Goal: Information Seeking & Learning: Learn about a topic

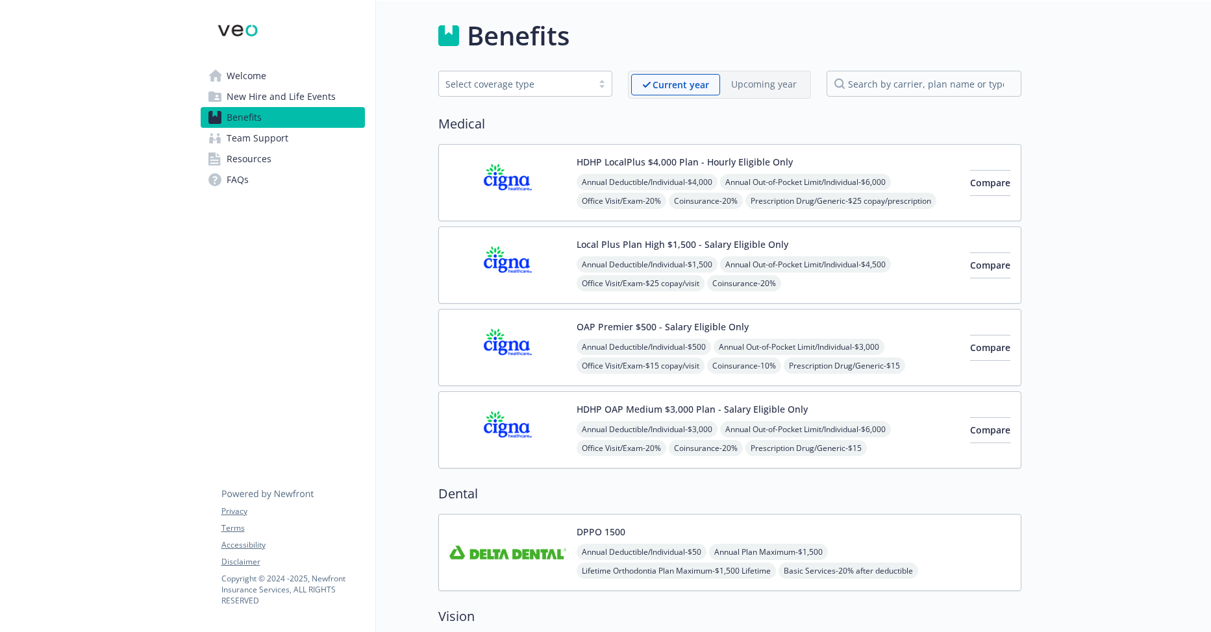
click at [822, 190] on span "Annual Out-of-Pocket Limit/Individual - $6,000" at bounding box center [805, 182] width 171 height 16
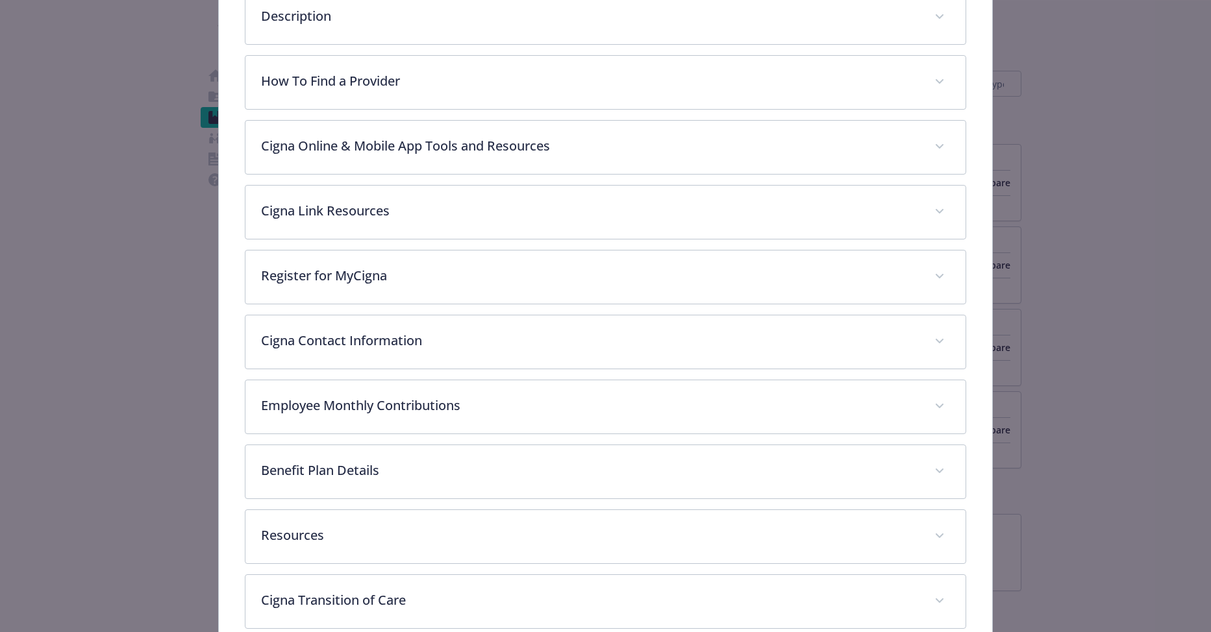
scroll to position [428, 0]
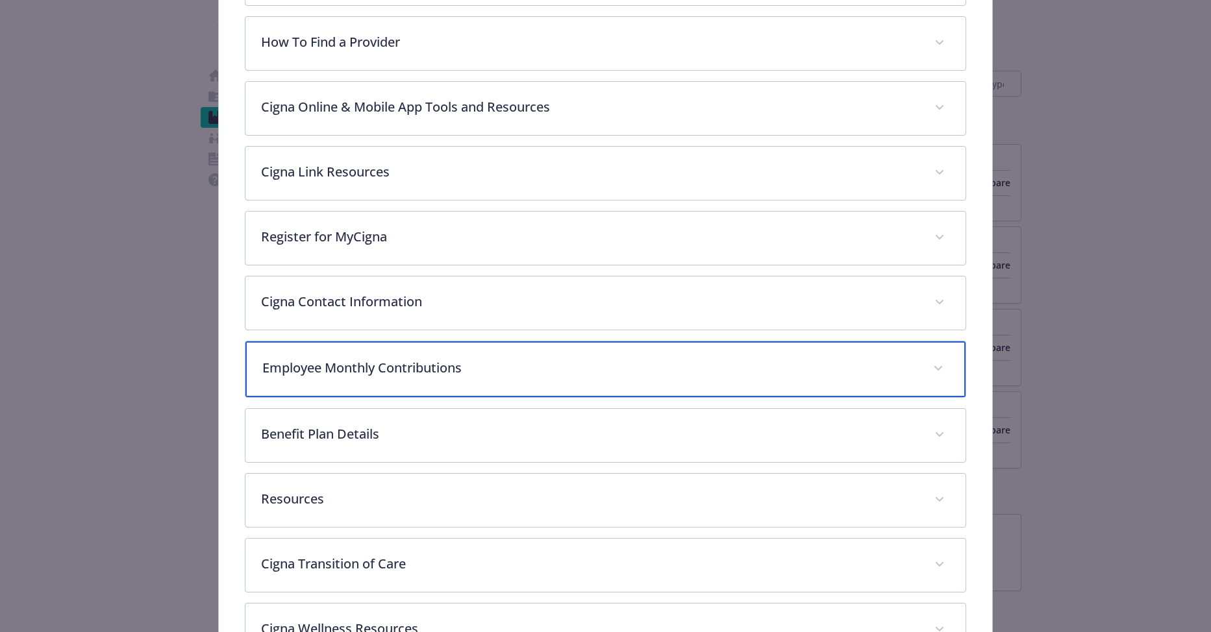
click at [540, 376] on div "Employee Monthly Contributions" at bounding box center [605, 369] width 721 height 56
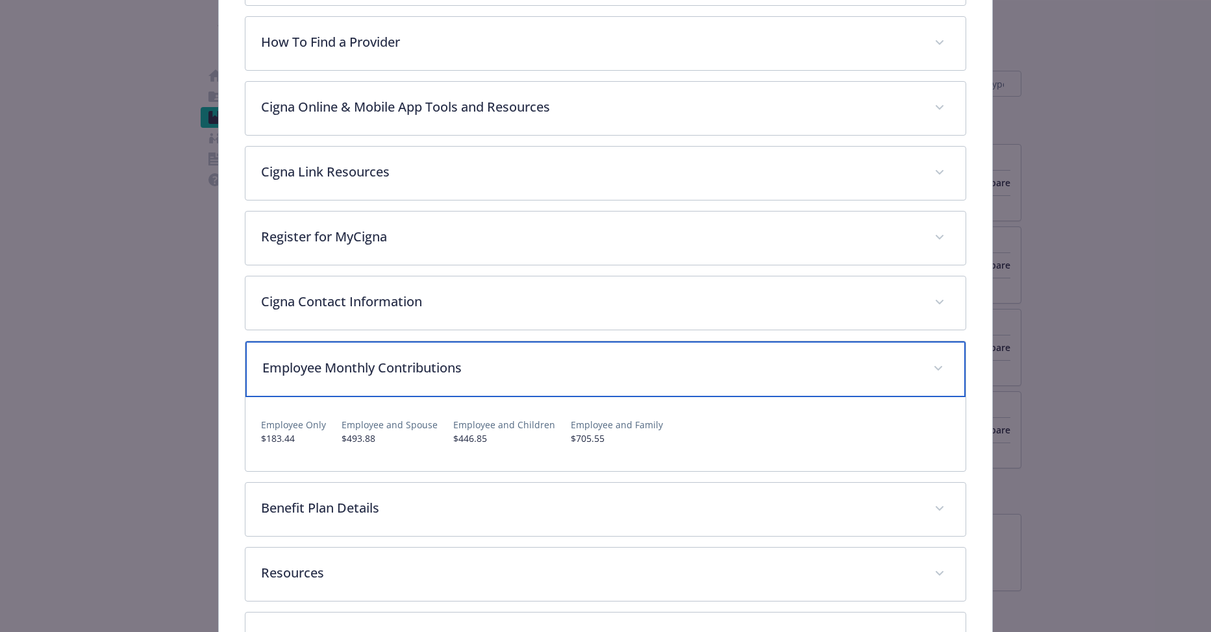
click at [588, 384] on div "Employee Monthly Contributions" at bounding box center [605, 369] width 721 height 56
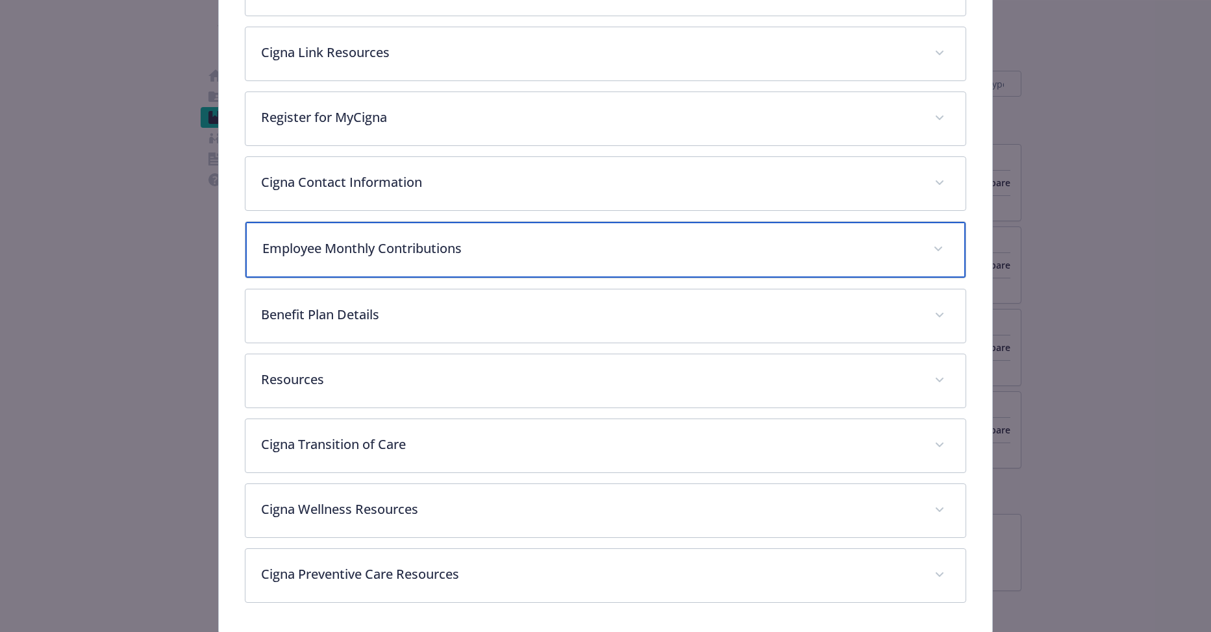
scroll to position [558, 0]
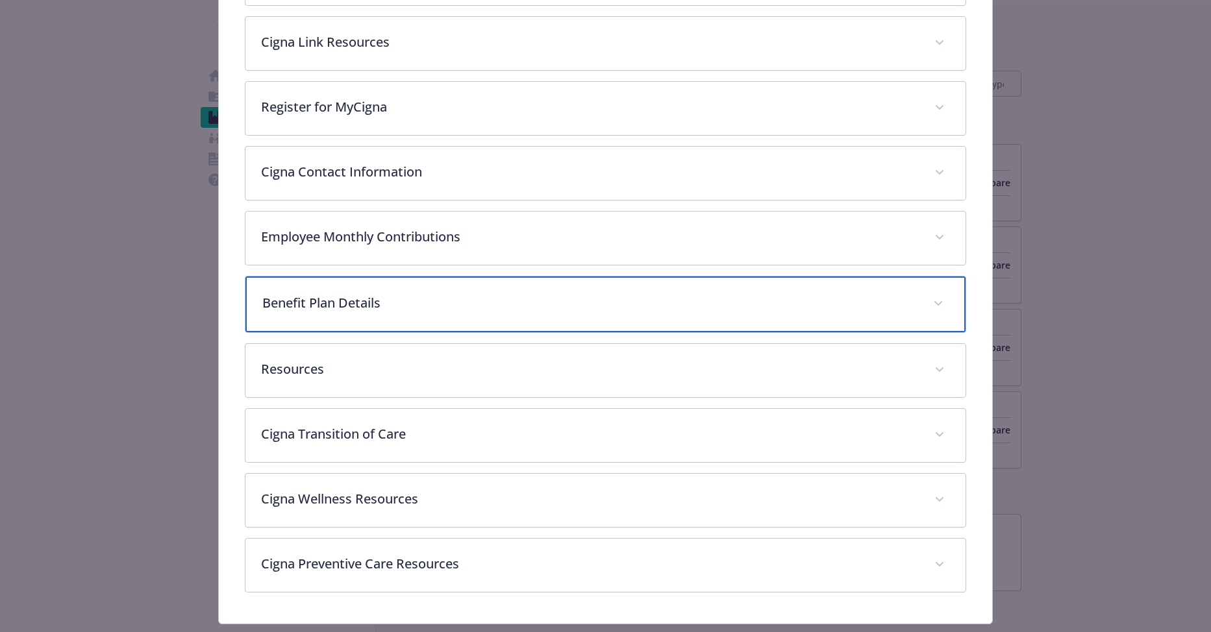
click at [517, 317] on div "Benefit Plan Details" at bounding box center [605, 305] width 721 height 56
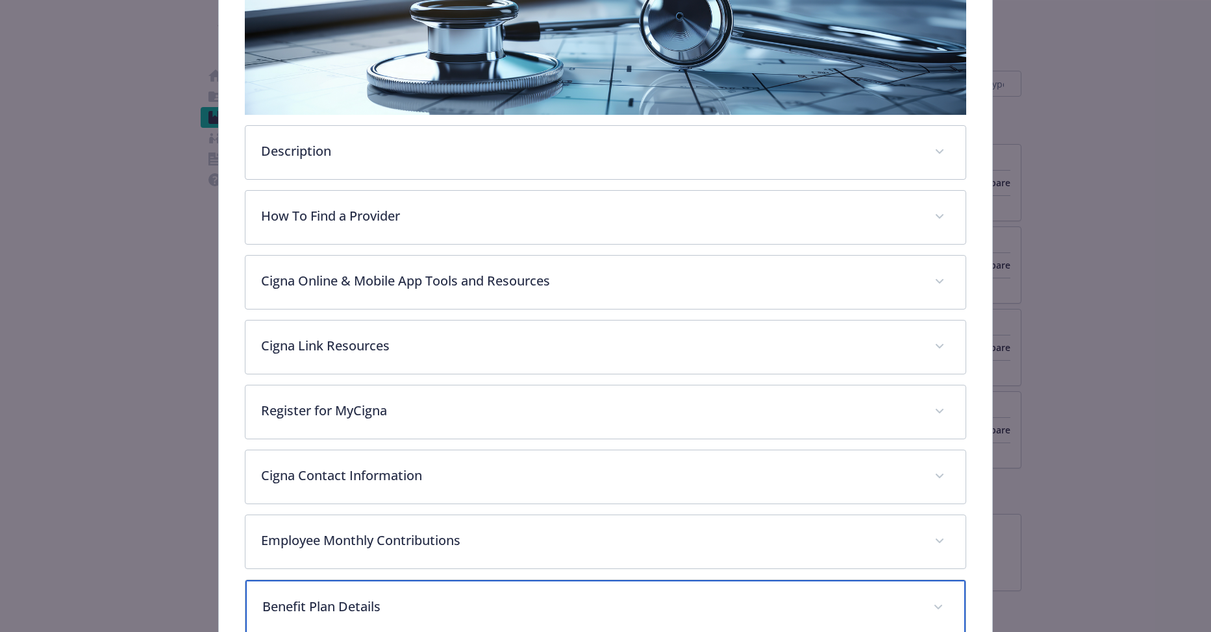
scroll to position [180, 0]
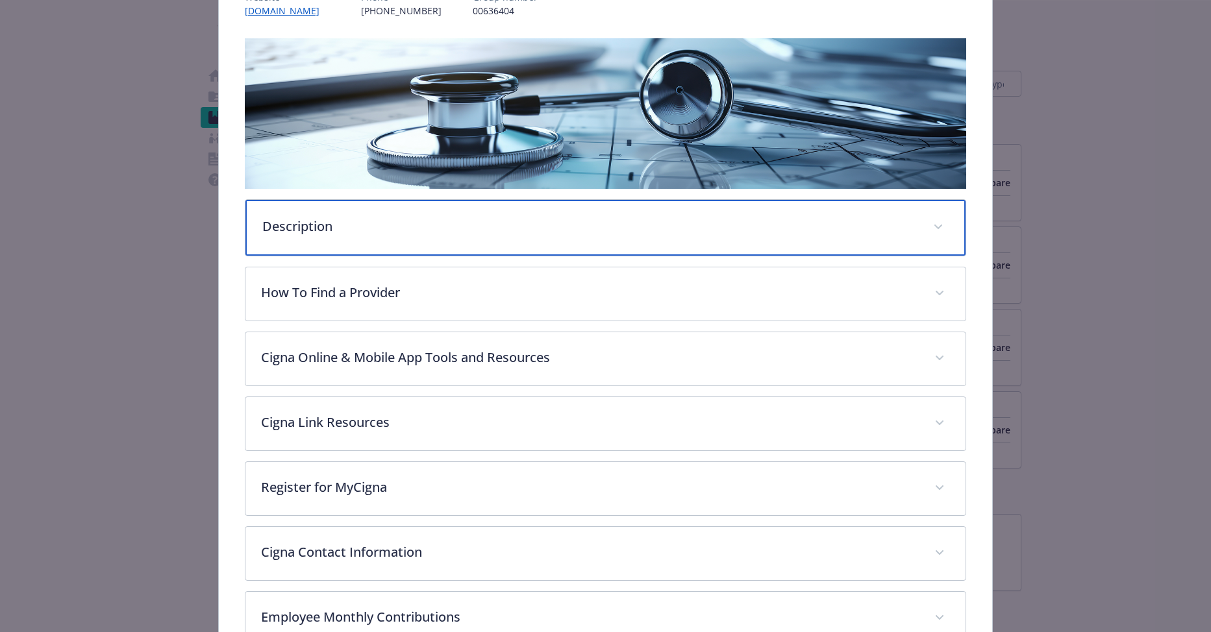
click at [469, 240] on div "Description" at bounding box center [605, 228] width 721 height 56
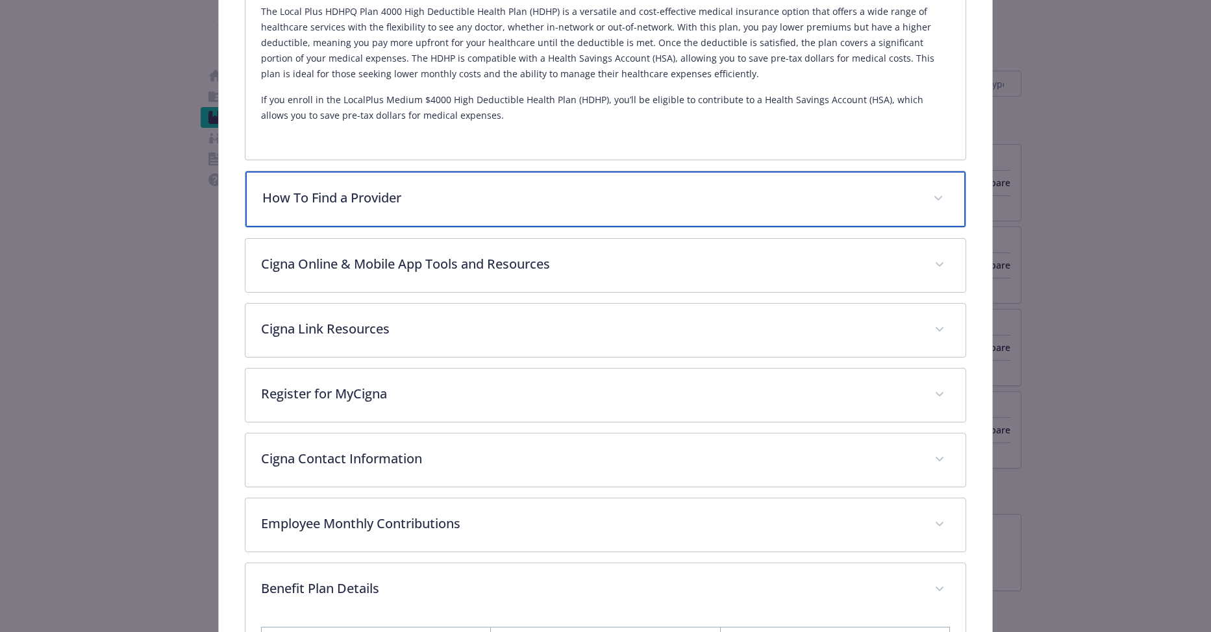
click at [500, 206] on p "How To Find a Provider" at bounding box center [590, 197] width 656 height 19
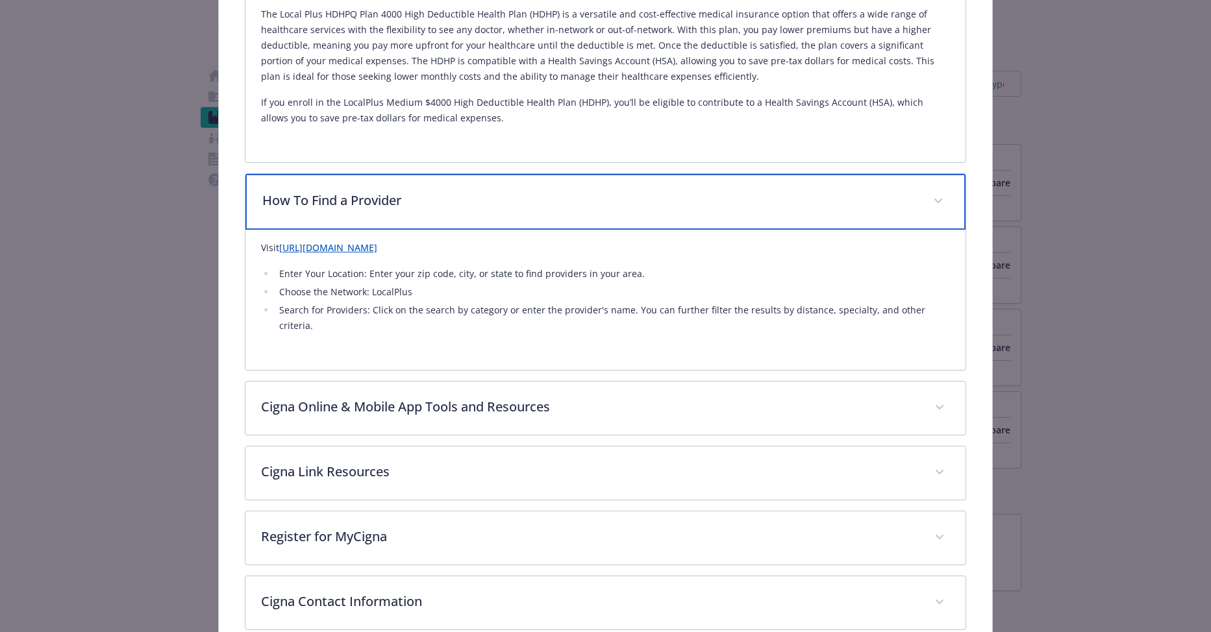
click at [500, 206] on p "How To Find a Provider" at bounding box center [590, 200] width 656 height 19
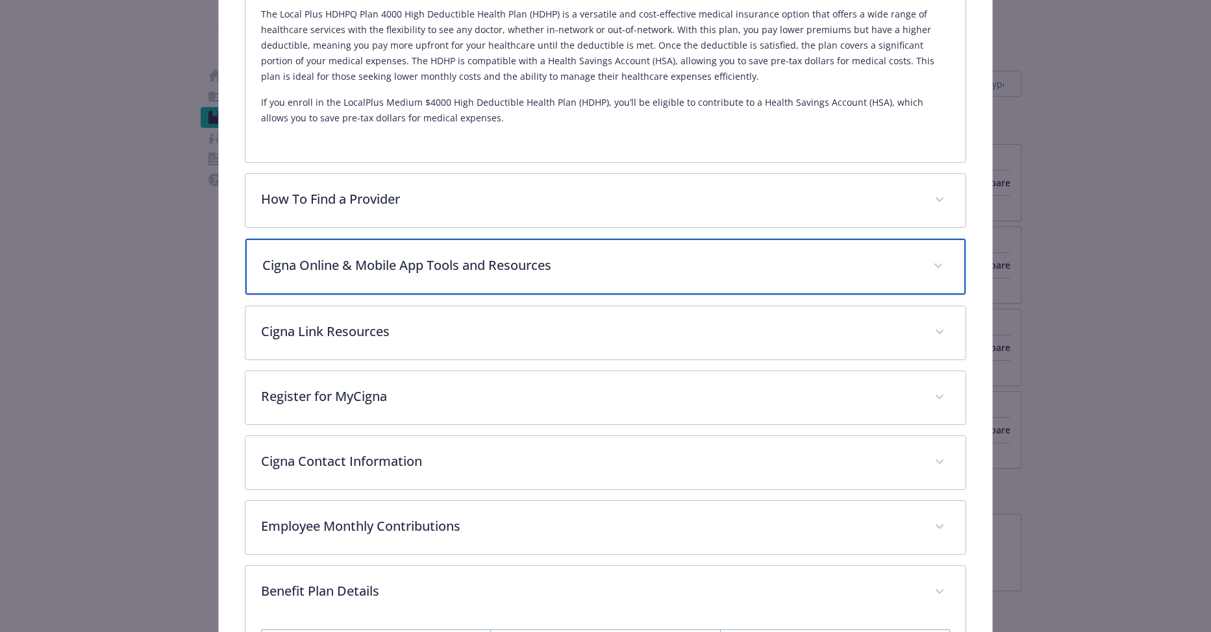
click at [510, 258] on p "Cigna Online & Mobile App Tools and Resources" at bounding box center [590, 265] width 656 height 19
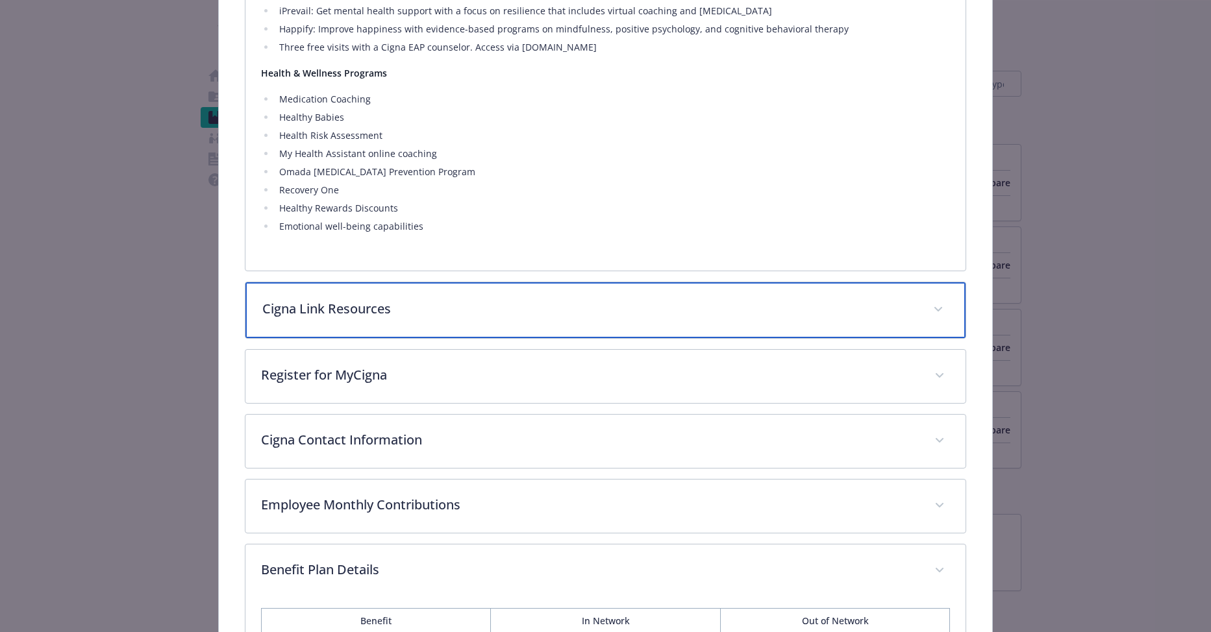
click at [491, 314] on p "Cigna Link Resources" at bounding box center [590, 308] width 656 height 19
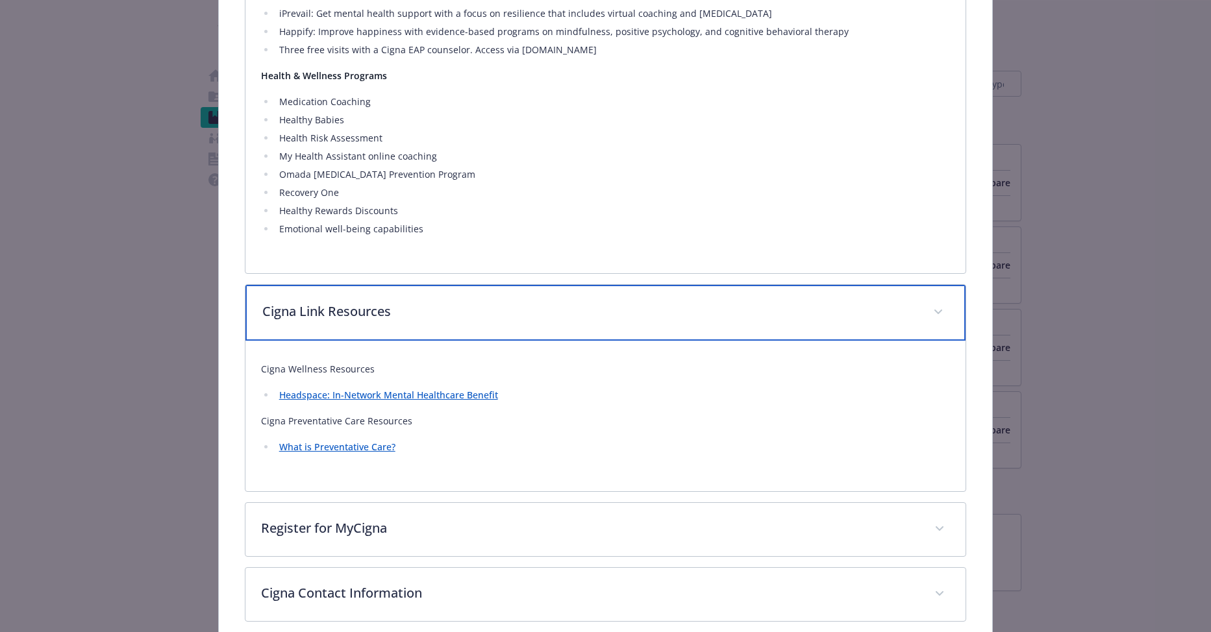
click at [499, 323] on div "Cigna Link Resources" at bounding box center [605, 313] width 721 height 56
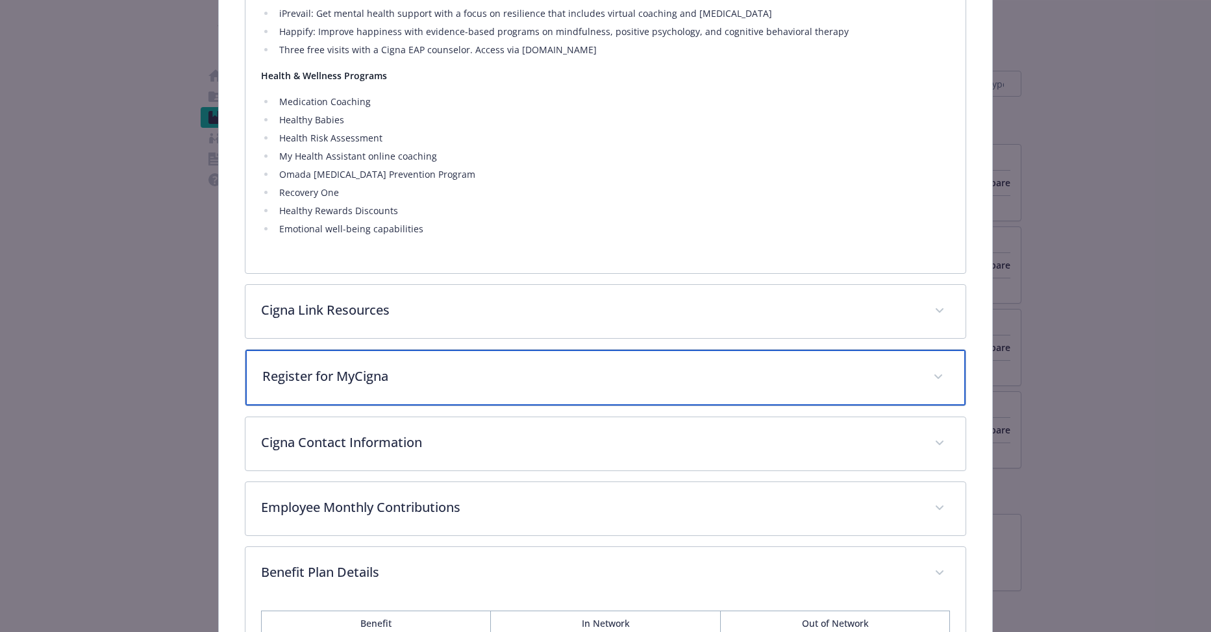
click at [492, 373] on p "Register for MyCigna" at bounding box center [590, 376] width 656 height 19
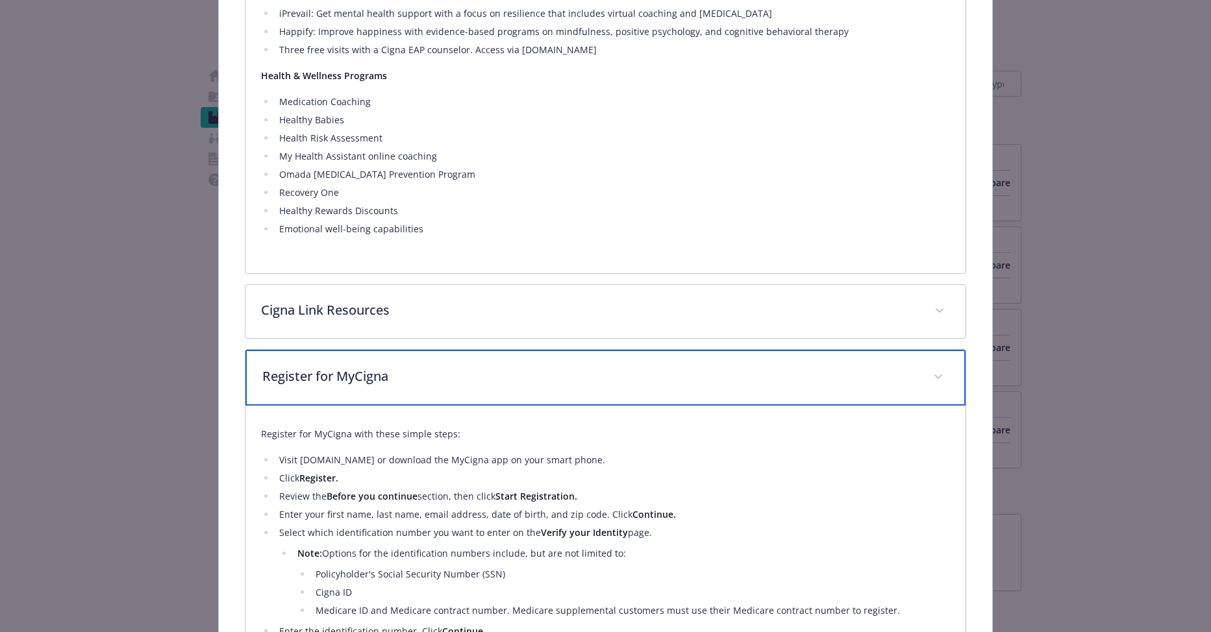
click at [493, 378] on p "Register for MyCigna" at bounding box center [590, 376] width 656 height 19
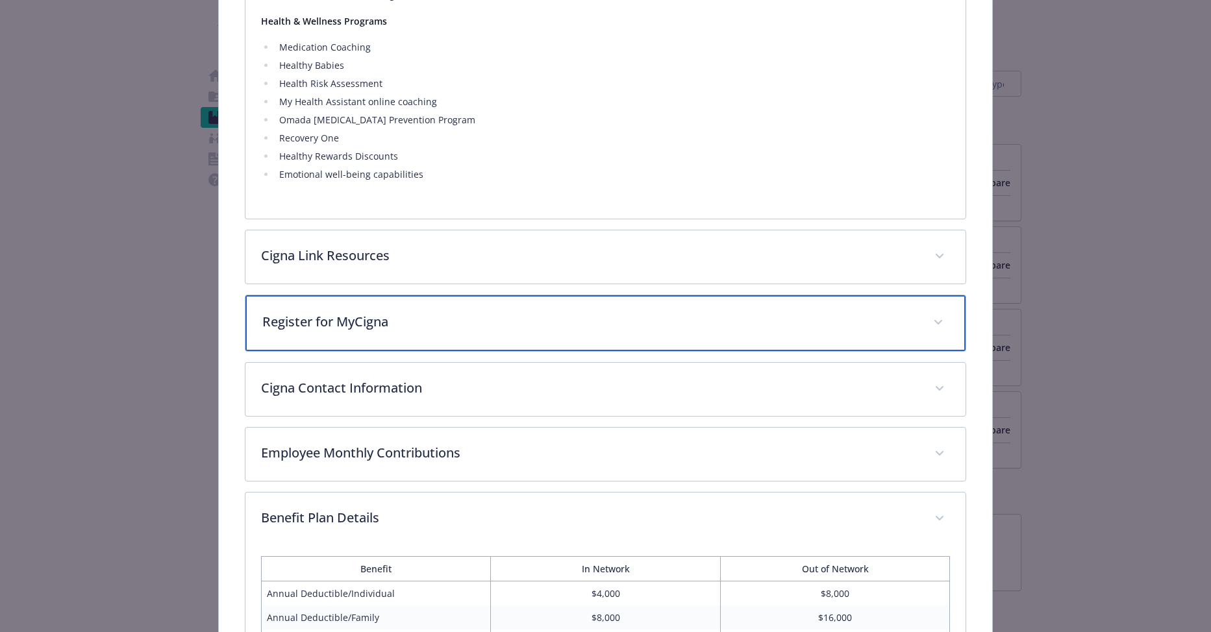
scroll to position [1214, 0]
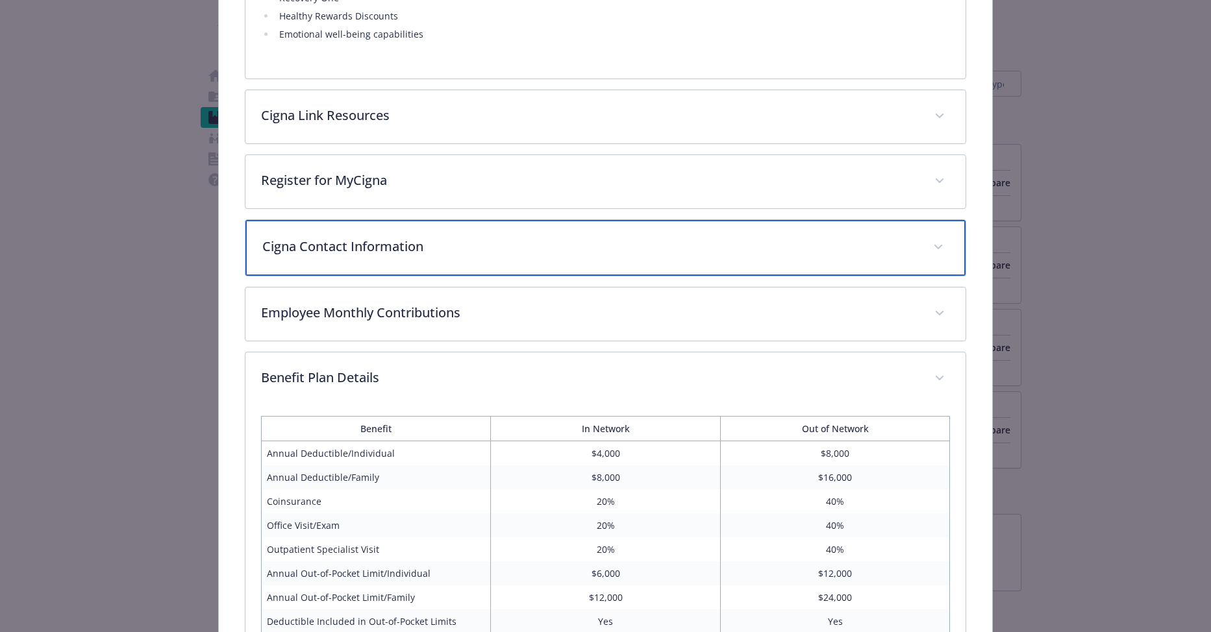
click at [475, 253] on p "Cigna Contact Information" at bounding box center [590, 246] width 656 height 19
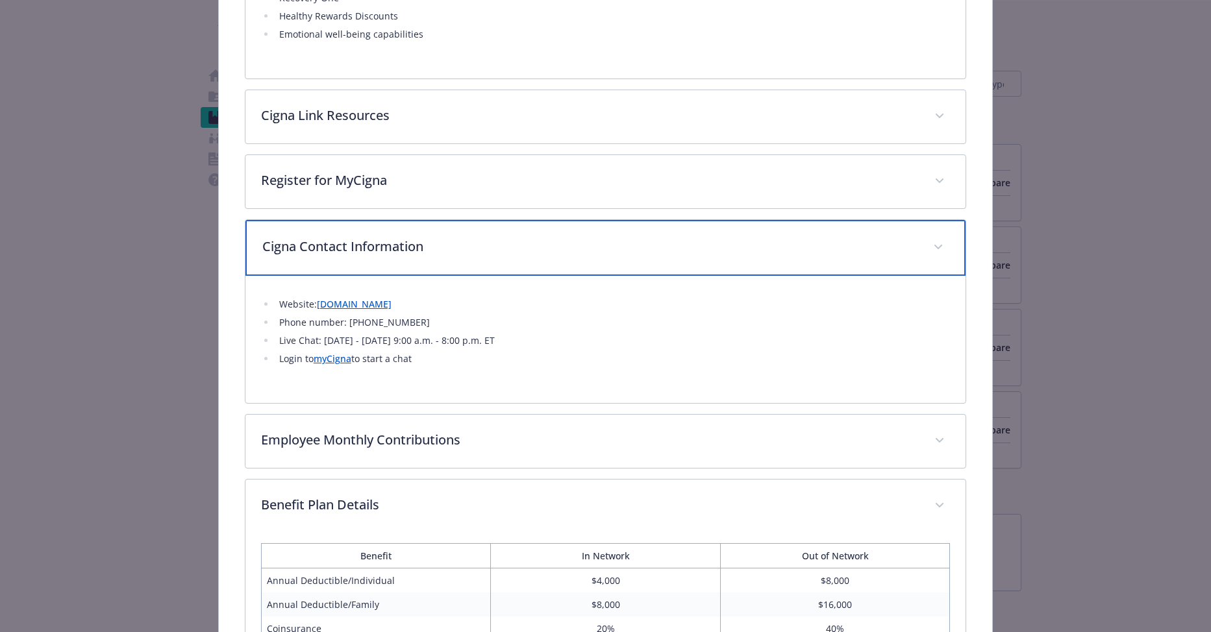
click at [498, 256] on div "Cigna Contact Information" at bounding box center [605, 248] width 721 height 56
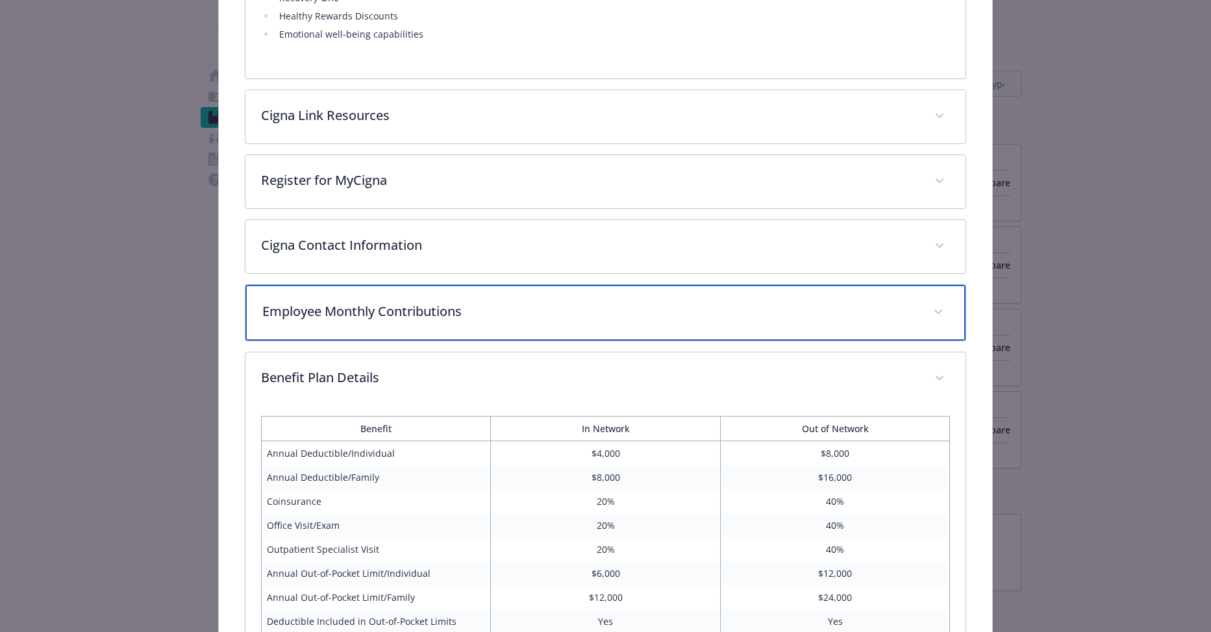
click at [495, 307] on p "Employee Monthly Contributions" at bounding box center [590, 311] width 656 height 19
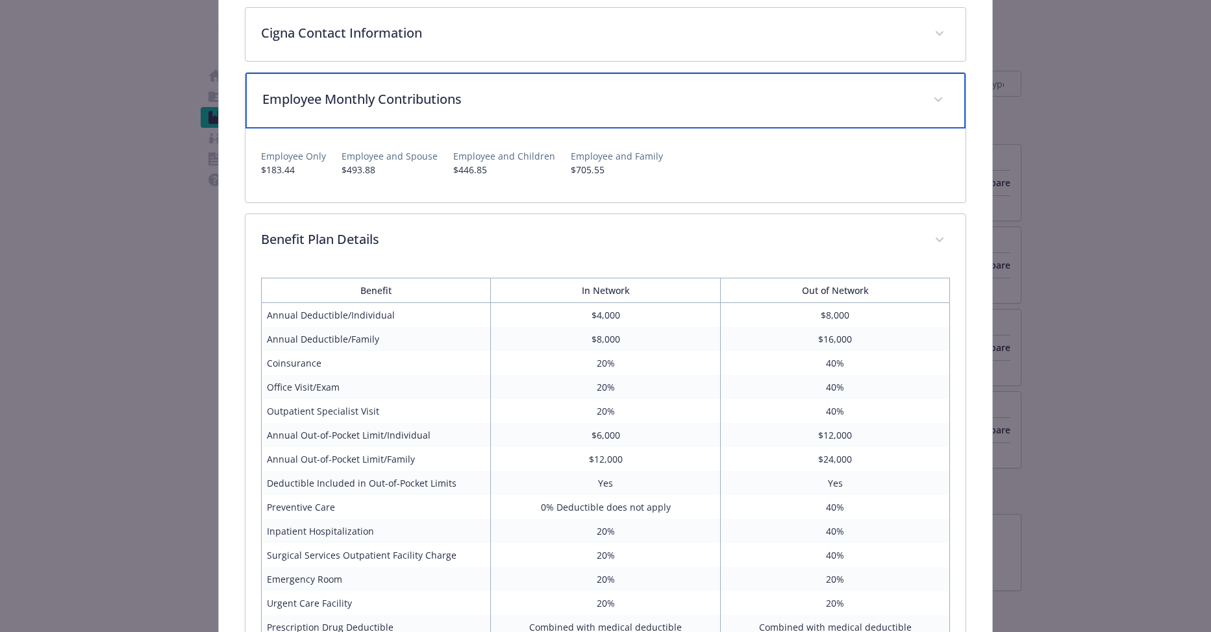
scroll to position [1474, 0]
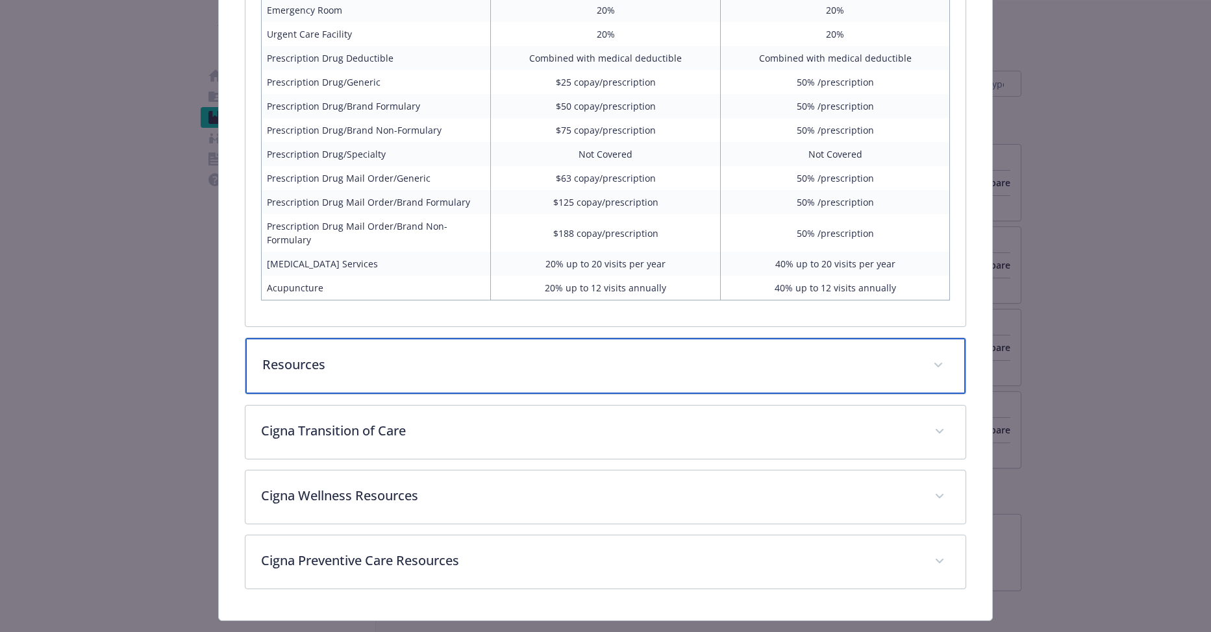
click at [579, 361] on p "Resources" at bounding box center [590, 364] width 656 height 19
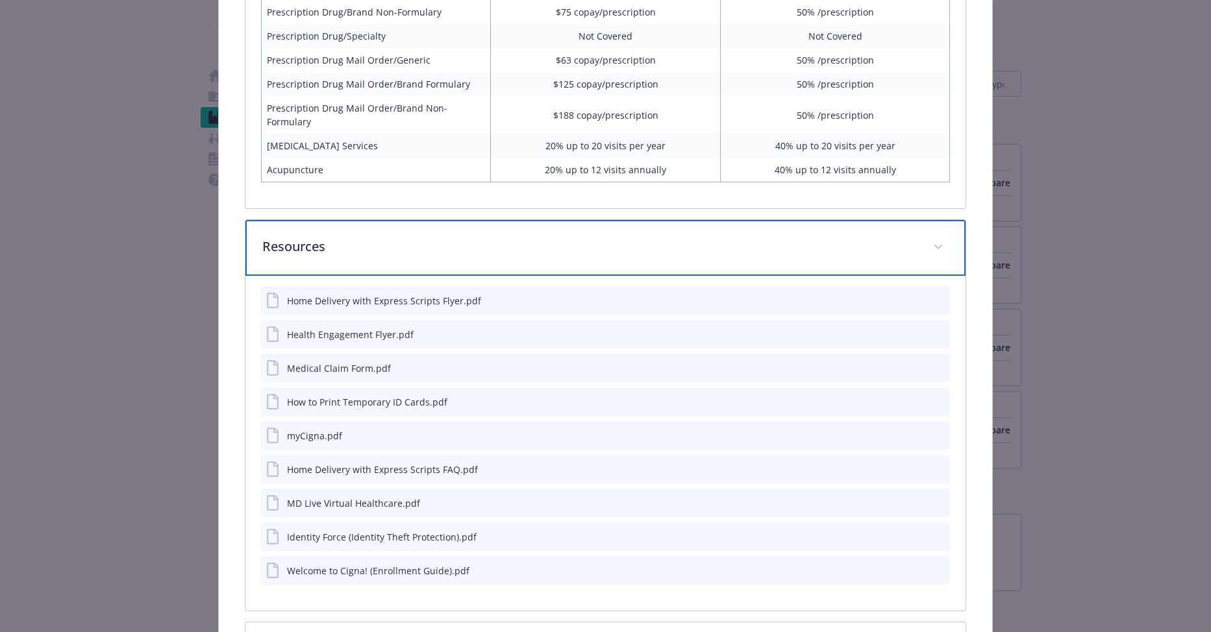
scroll to position [2120, 0]
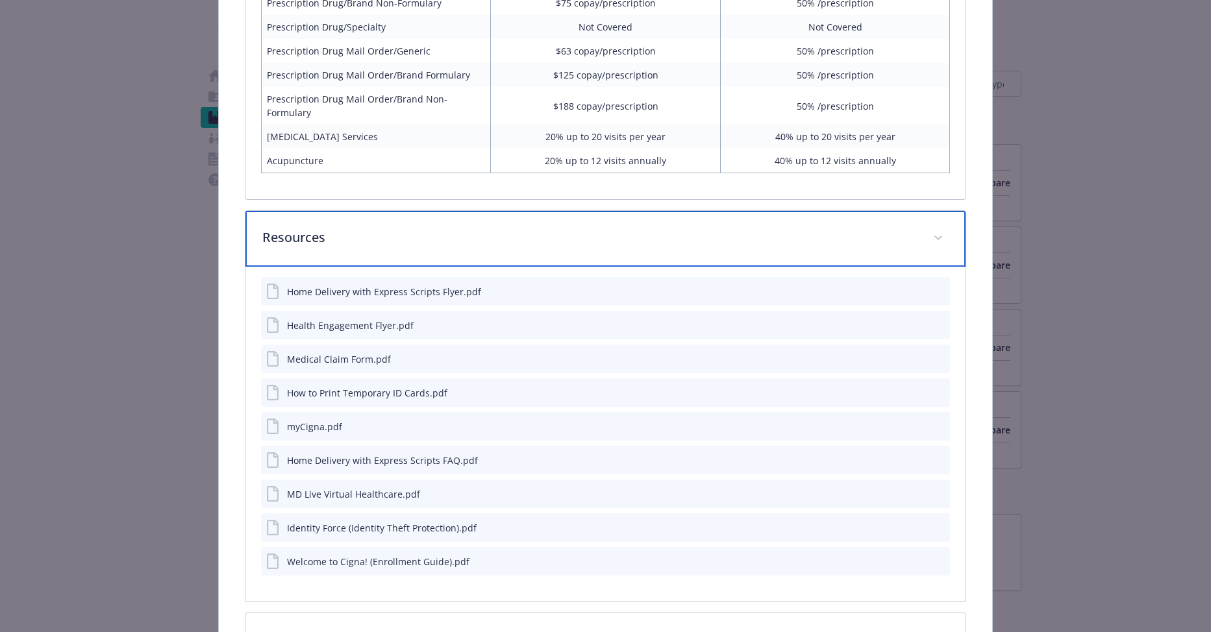
click at [540, 236] on p "Resources" at bounding box center [590, 237] width 656 height 19
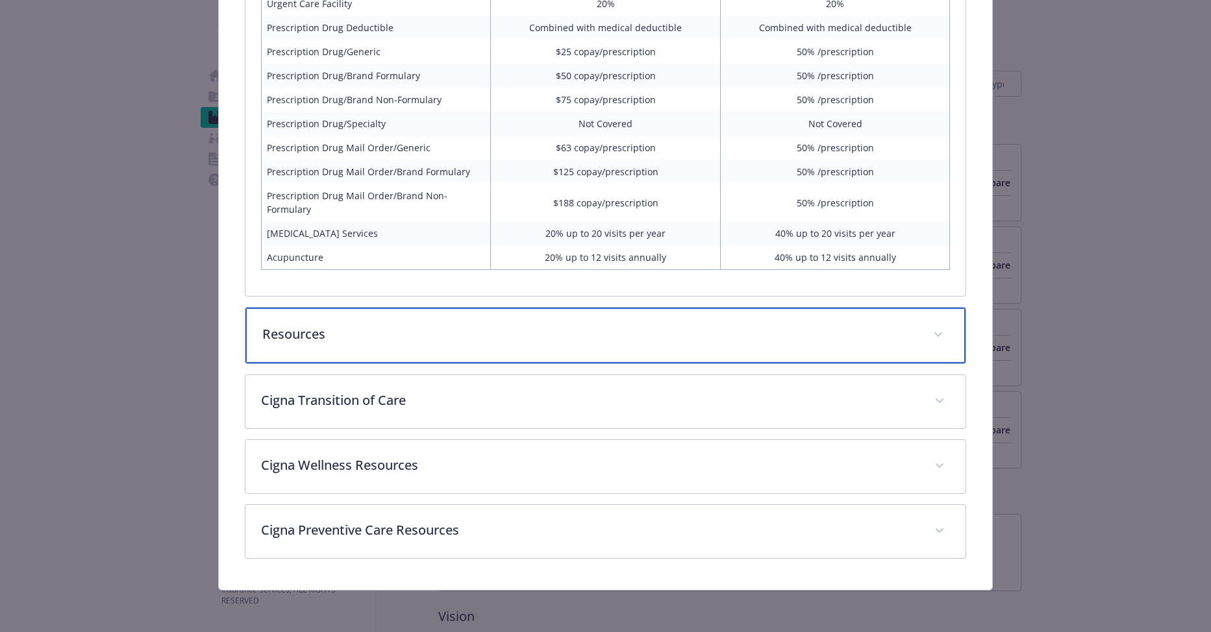
scroll to position [2022, 0]
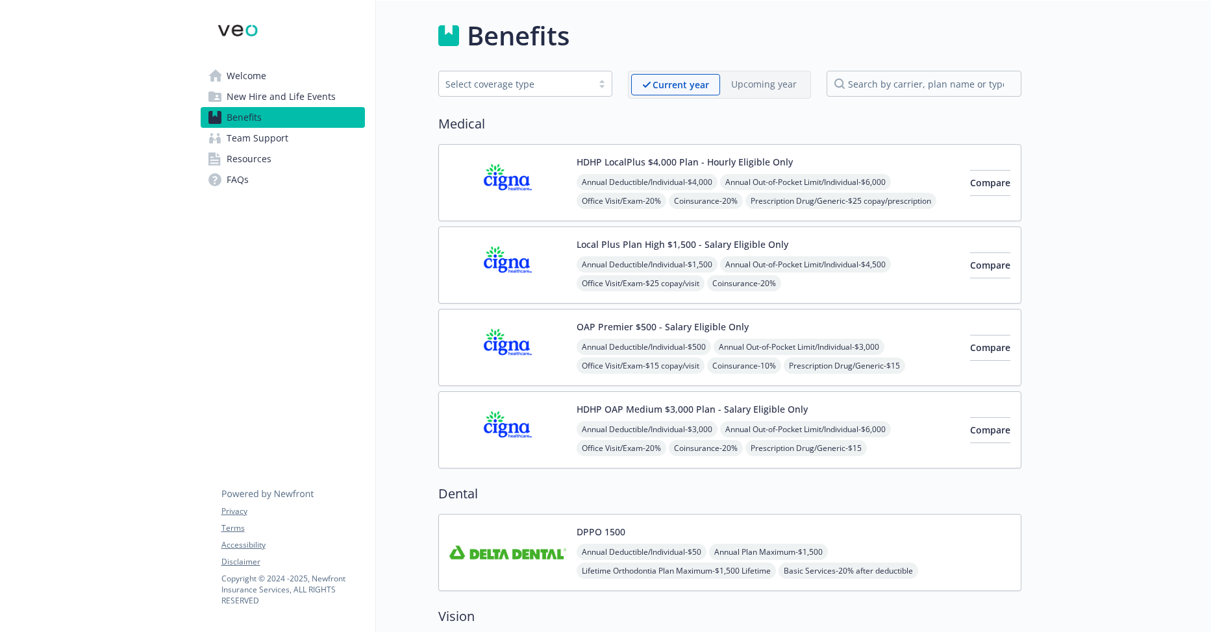
click at [277, 97] on span "New Hire and Life Events" at bounding box center [281, 96] width 109 height 21
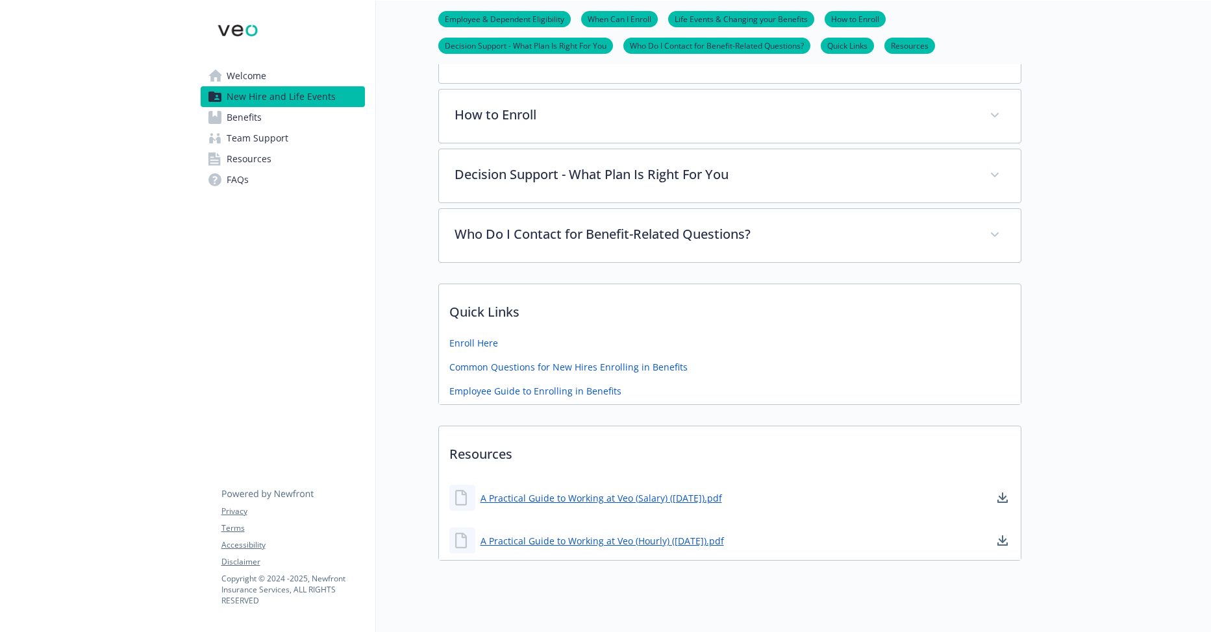
scroll to position [399, 0]
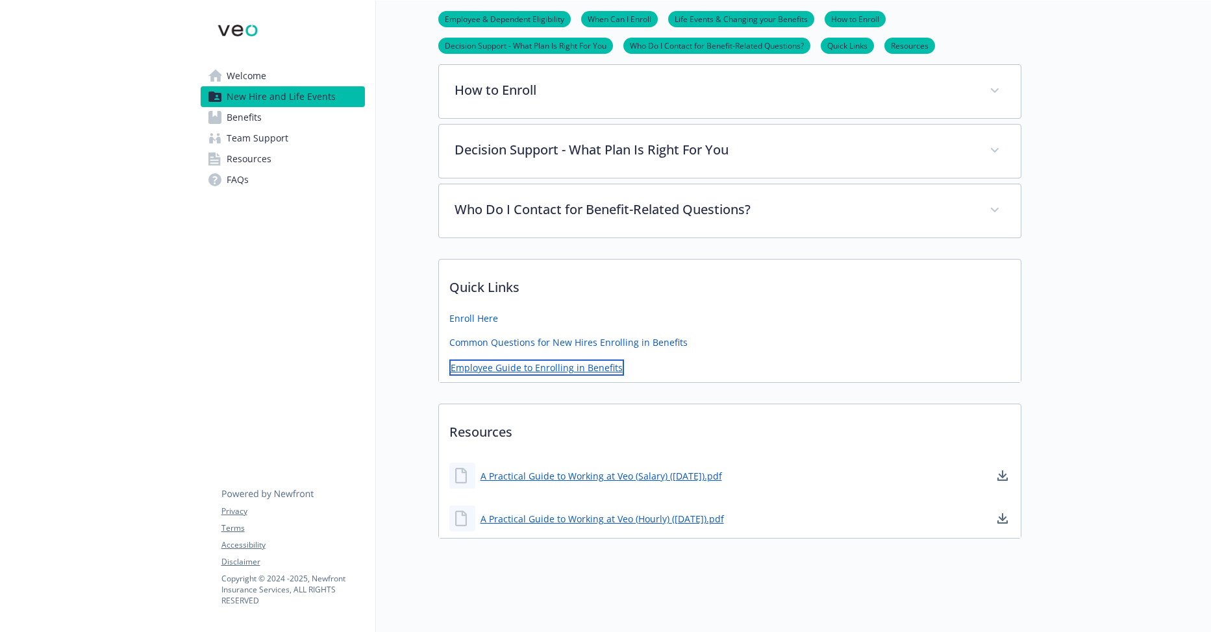
click at [541, 360] on link "Employee Guide to Enrolling in Benefits" at bounding box center [536, 368] width 175 height 16
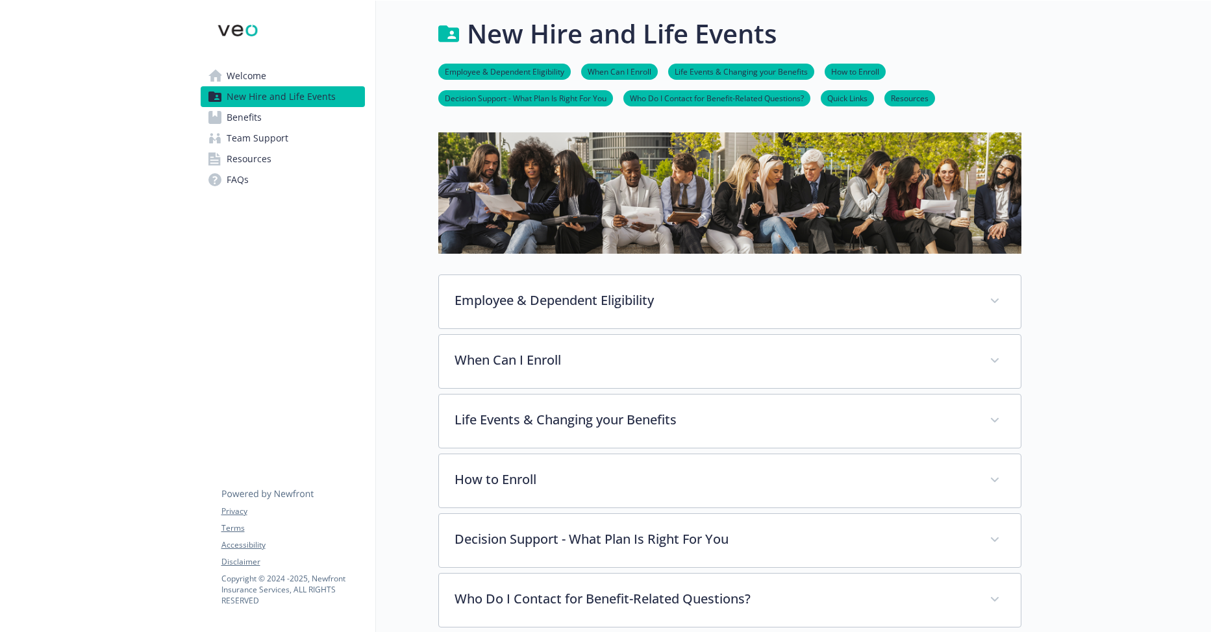
scroll to position [0, 0]
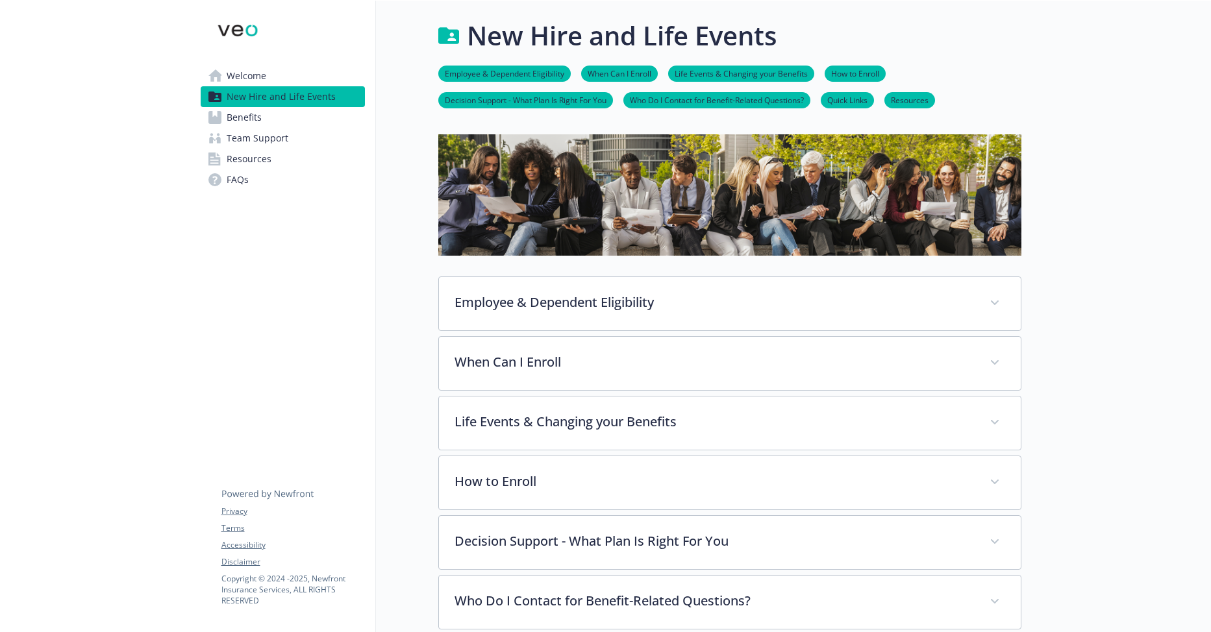
click at [255, 157] on span "Resources" at bounding box center [249, 159] width 45 height 21
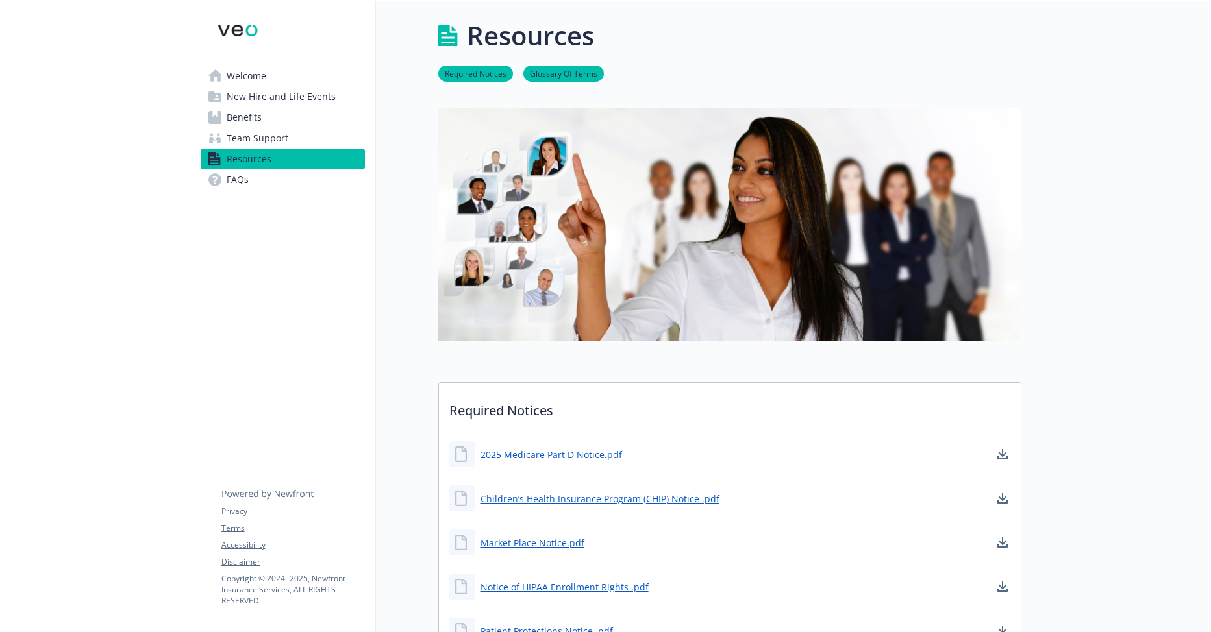
click at [308, 114] on link "Benefits" at bounding box center [283, 117] width 164 height 21
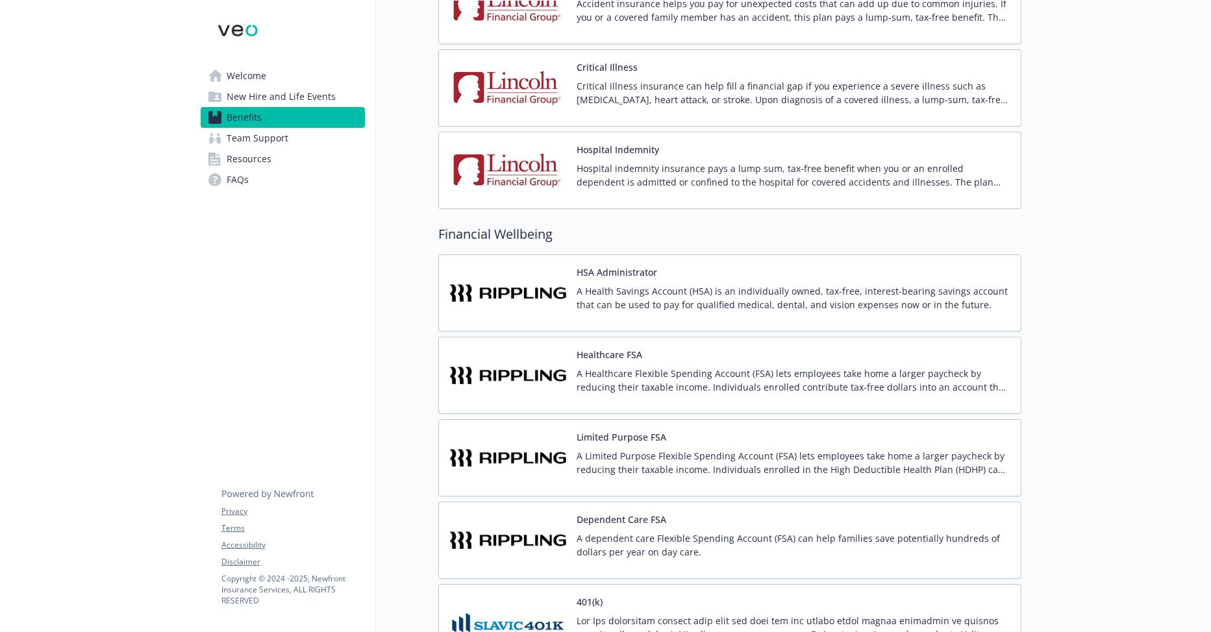
scroll to position [1428, 0]
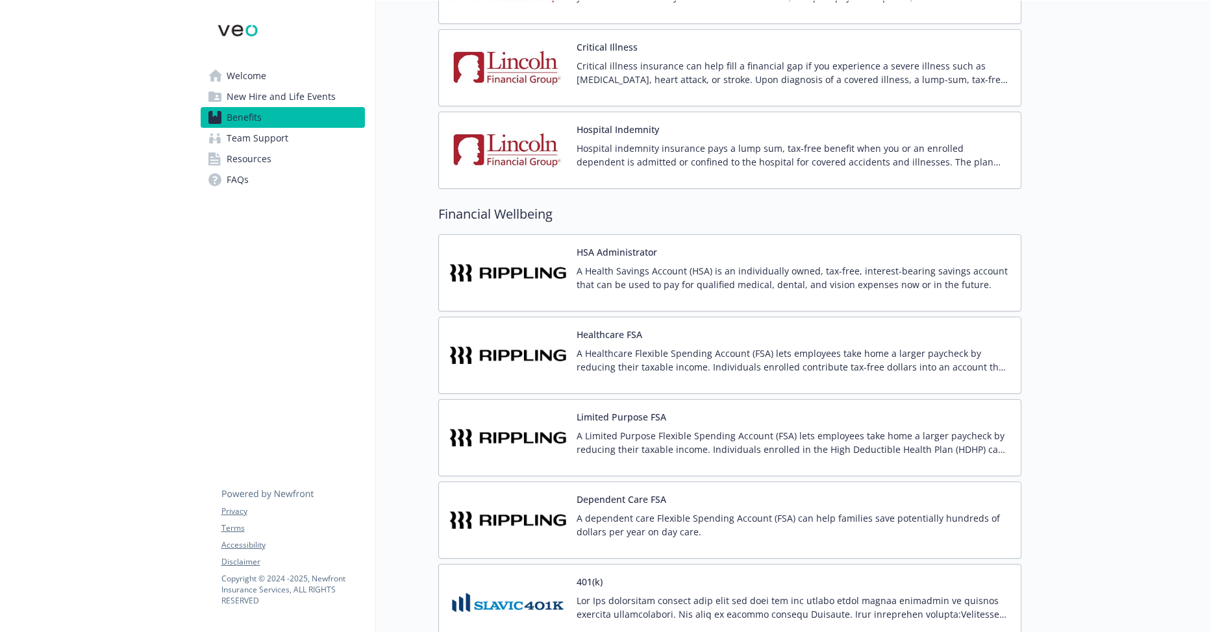
click at [739, 261] on div "HSA Administrator A Health Savings Account (HSA) is an individually owned, tax-…" at bounding box center [793, 272] width 434 height 55
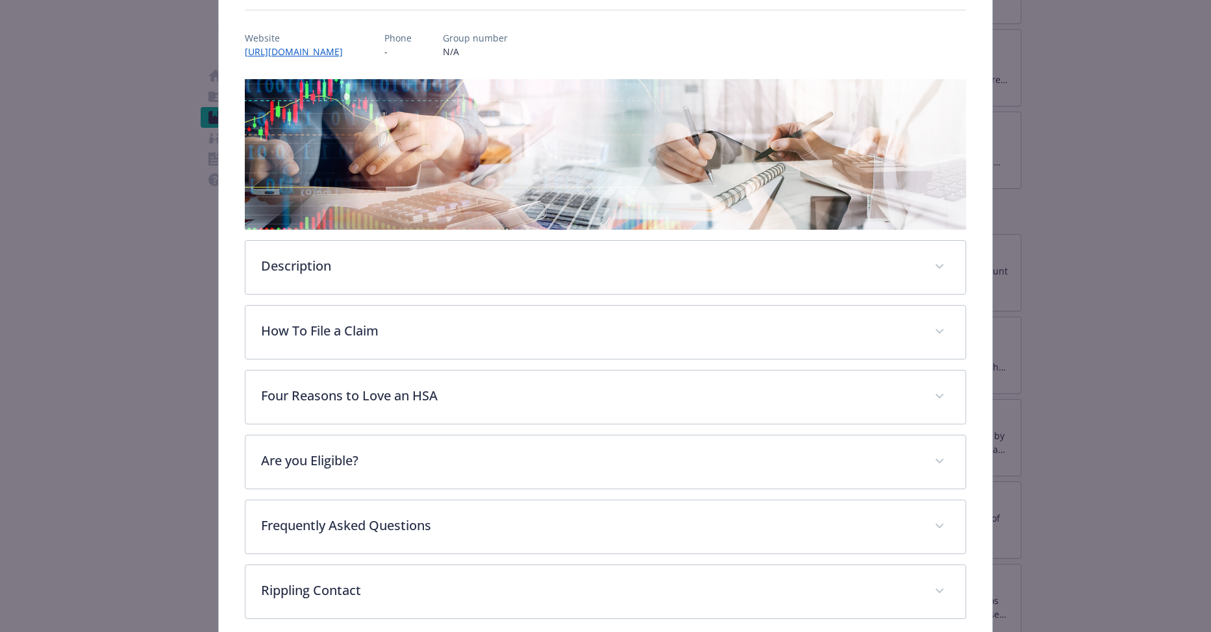
scroll to position [199, 0]
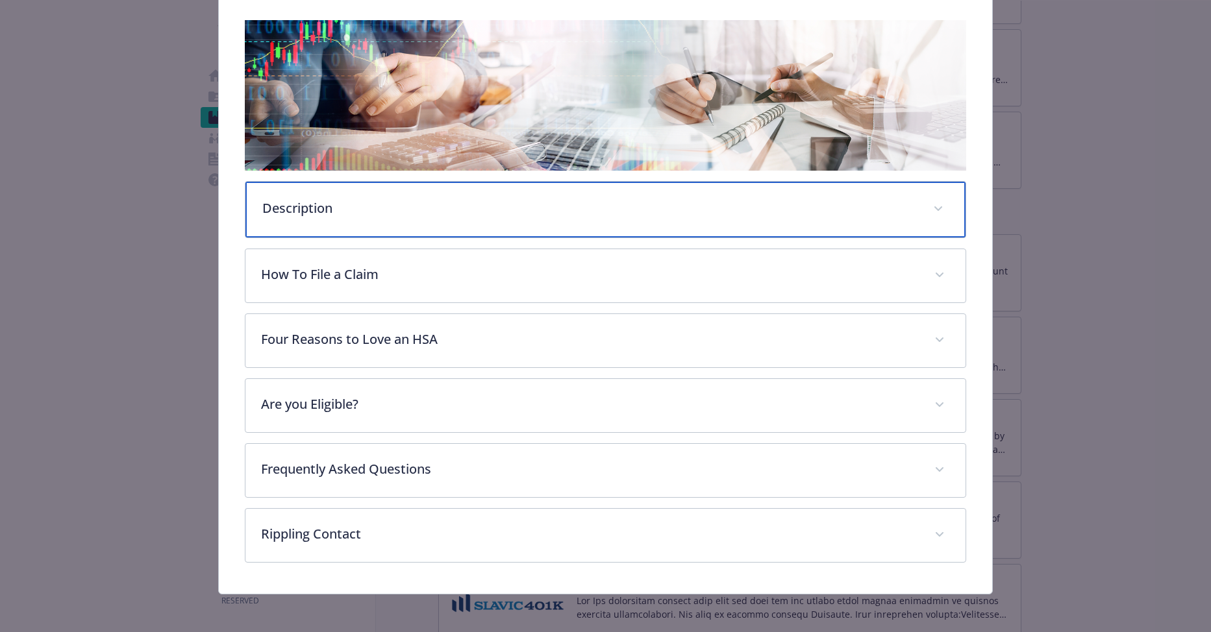
click at [481, 221] on div "Description" at bounding box center [605, 210] width 721 height 56
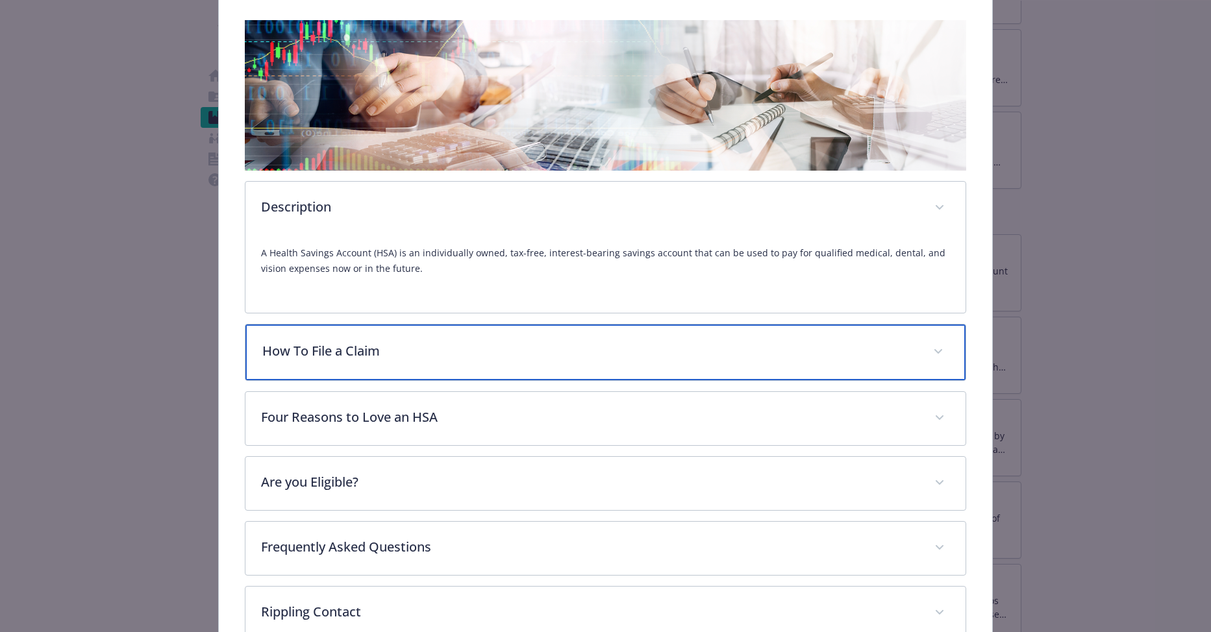
click at [501, 345] on p "How To File a Claim" at bounding box center [590, 350] width 656 height 19
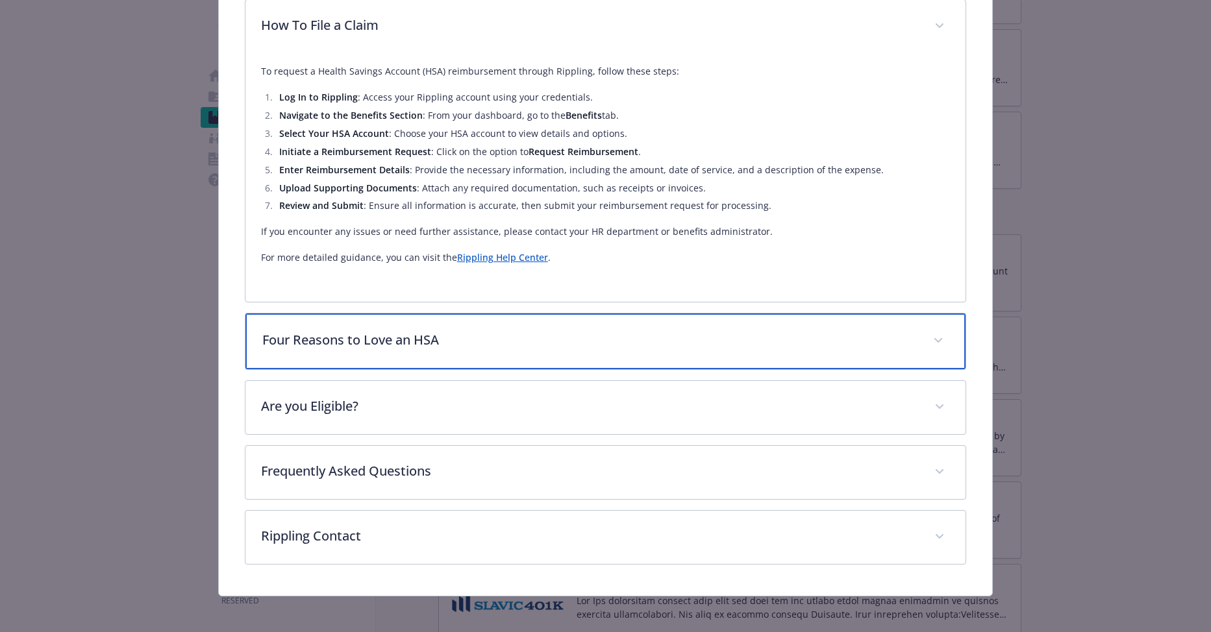
click at [486, 341] on p "Four Reasons to Love an HSA" at bounding box center [590, 339] width 656 height 19
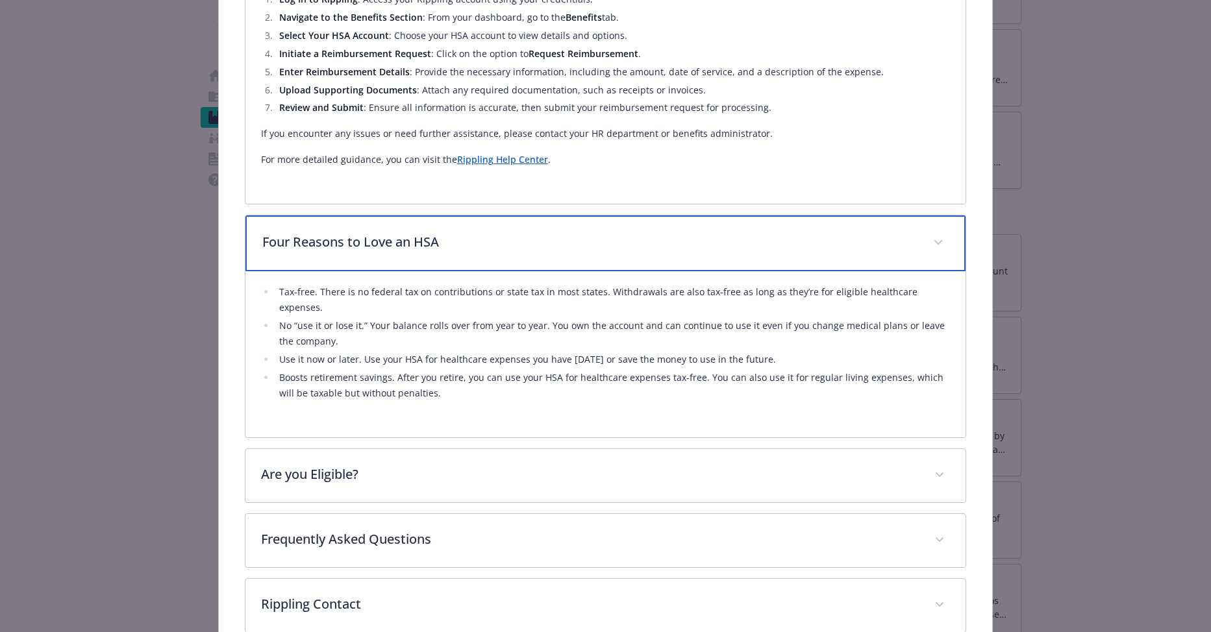
scroll to position [652, 0]
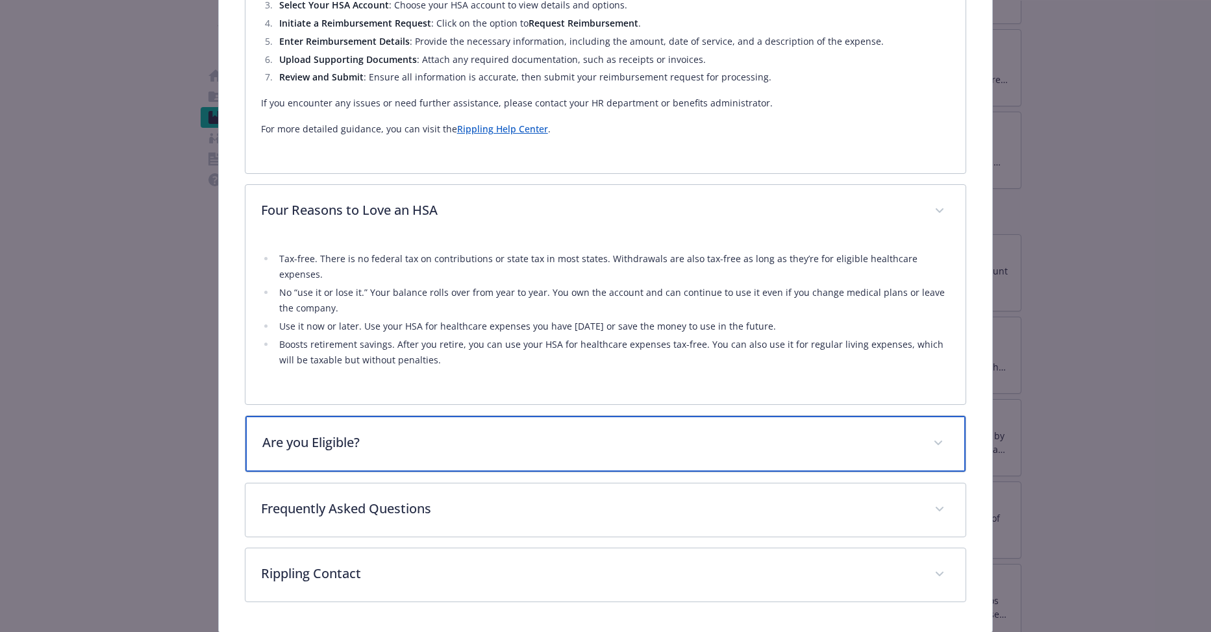
click at [512, 417] on div "Are you Eligible?" at bounding box center [605, 444] width 721 height 56
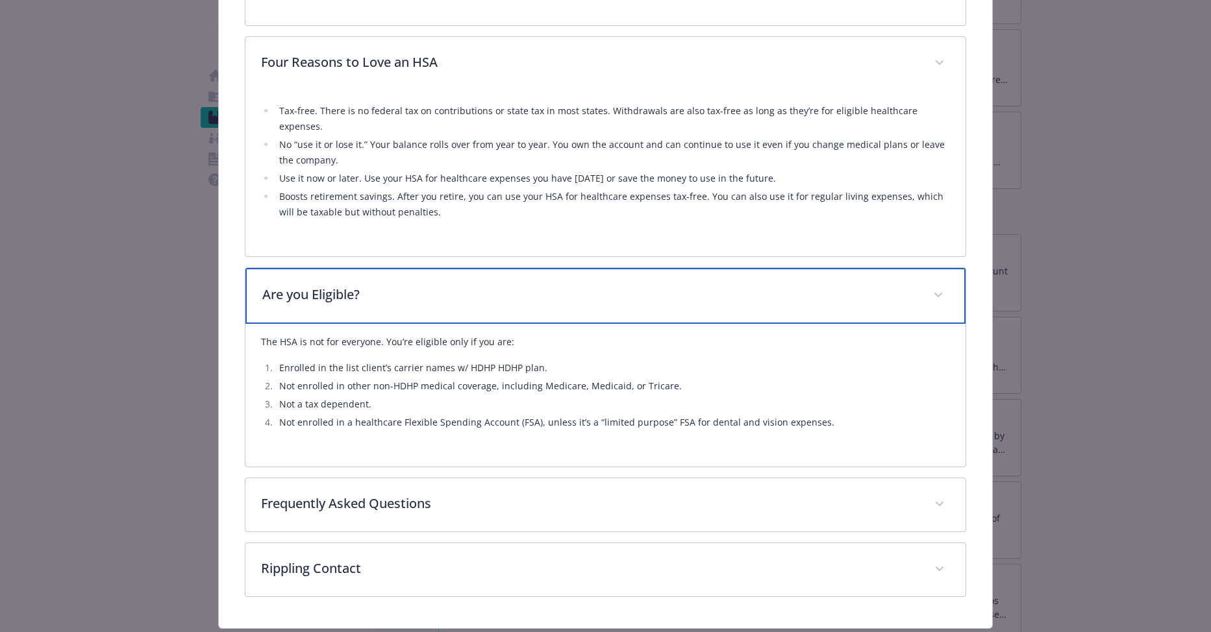
scroll to position [821, 0]
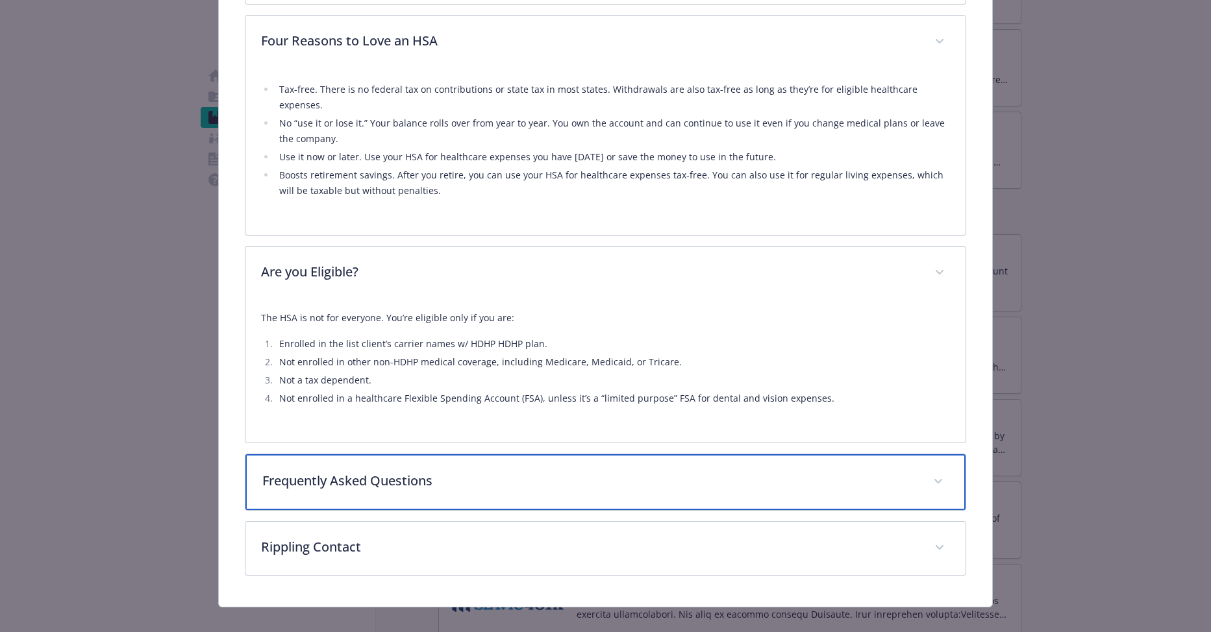
click at [495, 471] on p "Frequently Asked Questions" at bounding box center [590, 480] width 656 height 19
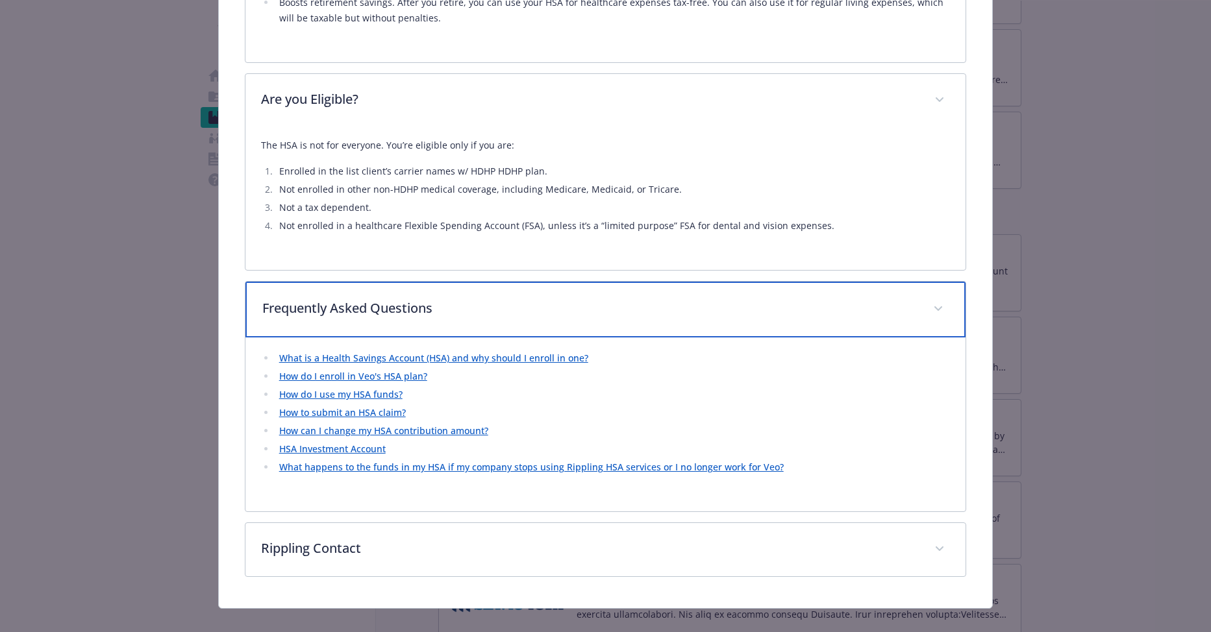
scroll to position [995, 0]
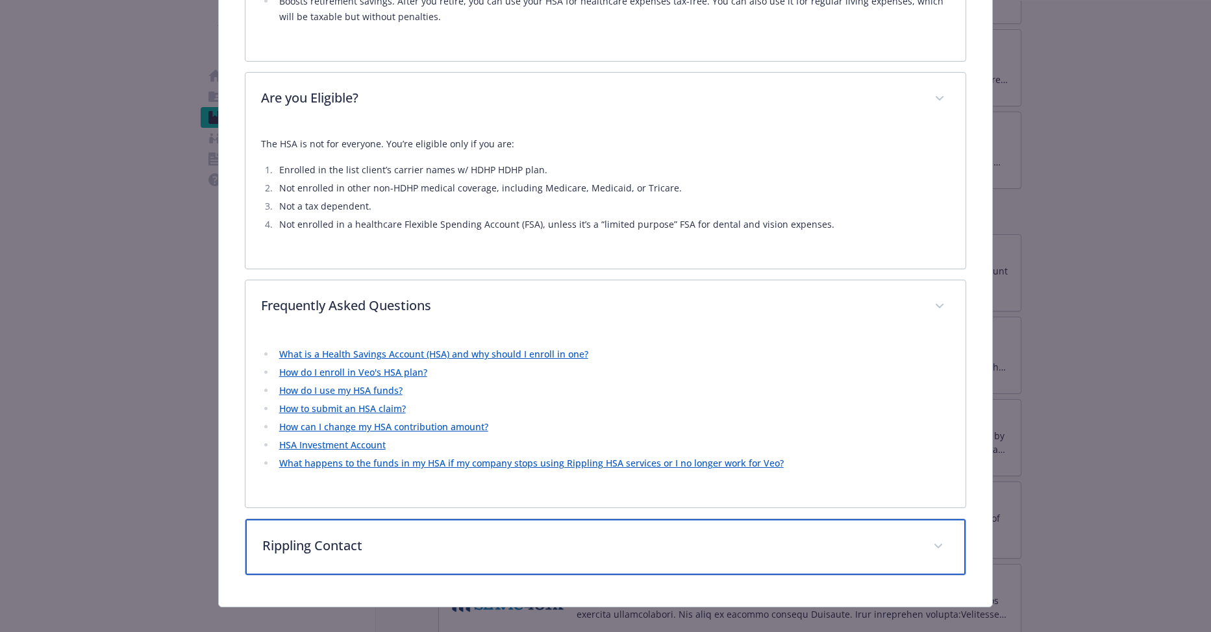
click at [434, 519] on div "Rippling Contact" at bounding box center [605, 547] width 721 height 56
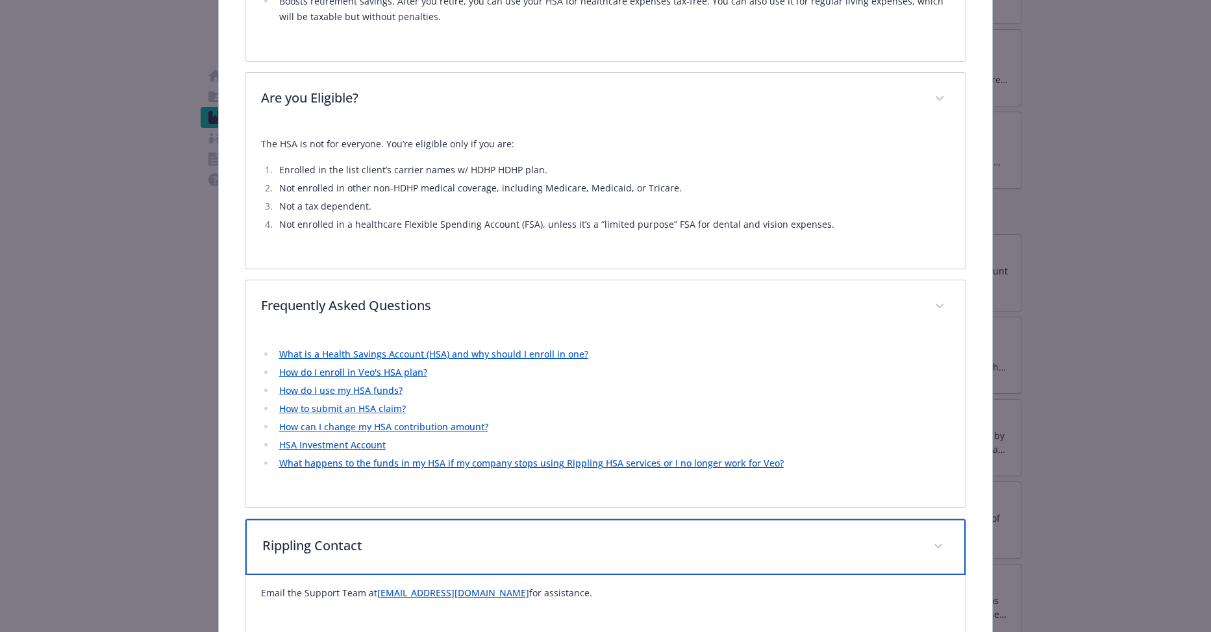
scroll to position [1057, 0]
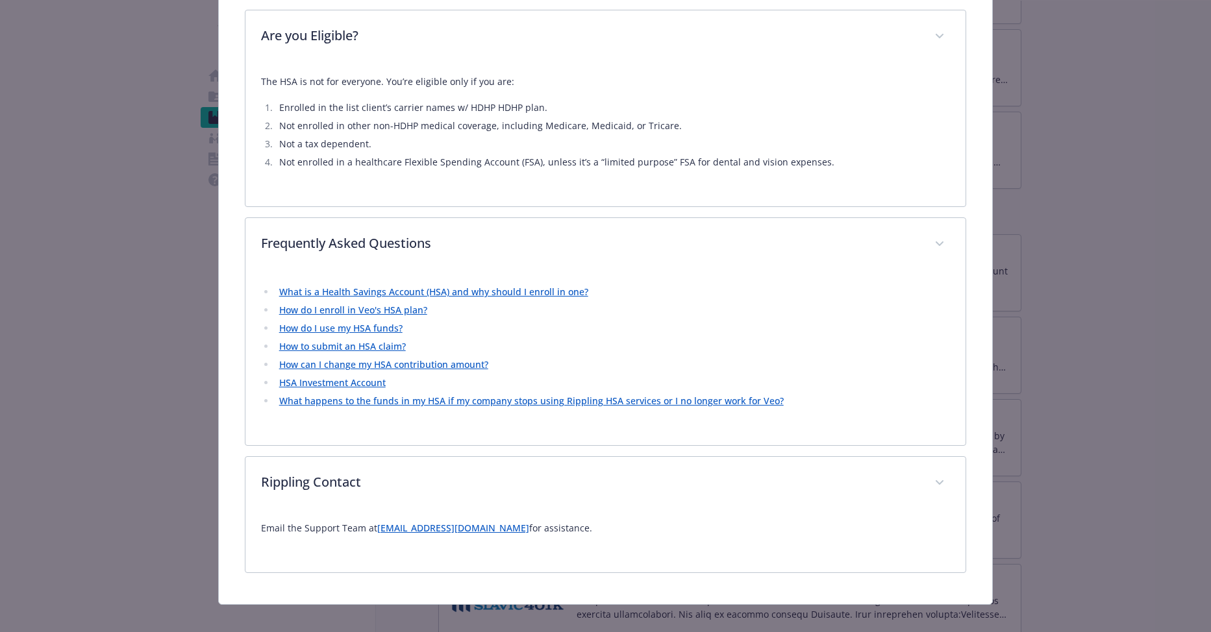
click at [386, 322] on link "How do I use my HSA funds?" at bounding box center [340, 328] width 123 height 12
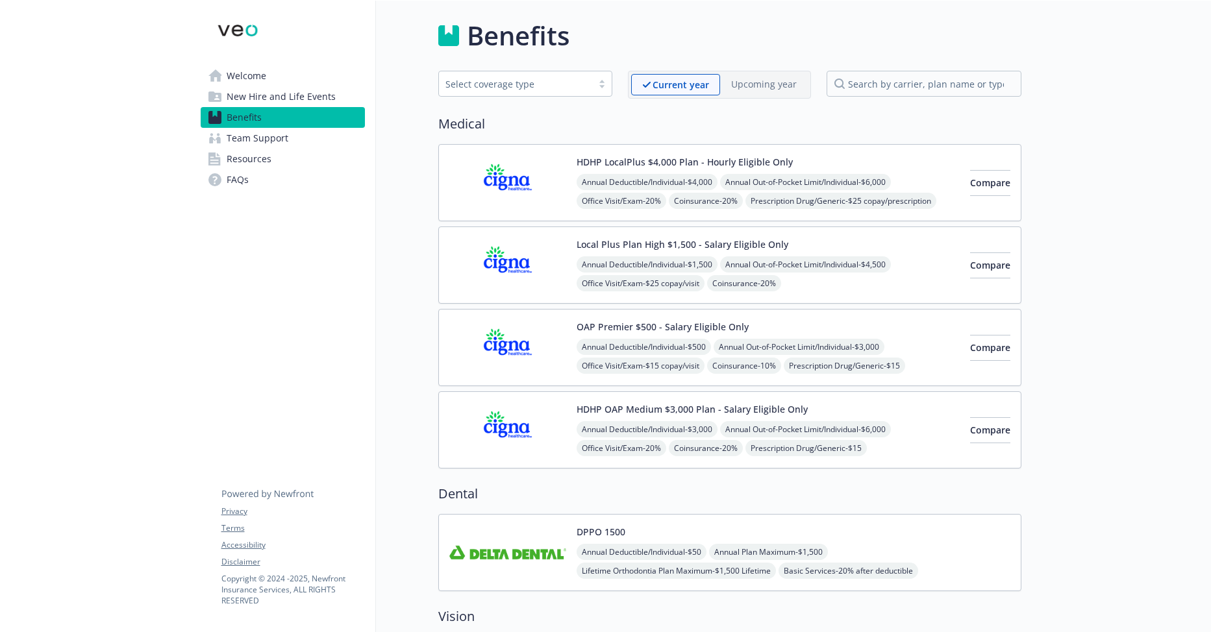
click at [245, 42] on img at bounding box center [238, 30] width 75 height 39
click at [246, 27] on img at bounding box center [238, 30] width 75 height 39
click at [253, 72] on span "Welcome" at bounding box center [247, 76] width 40 height 21
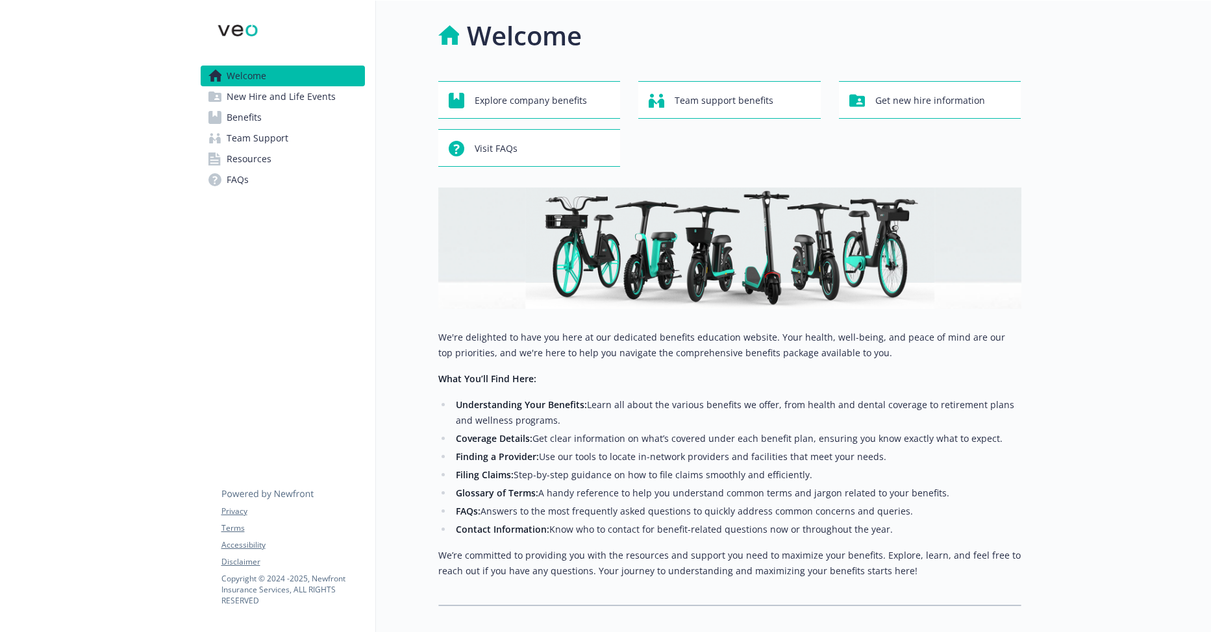
click at [242, 32] on img at bounding box center [238, 30] width 75 height 39
click at [266, 117] on link "Benefits" at bounding box center [283, 117] width 164 height 21
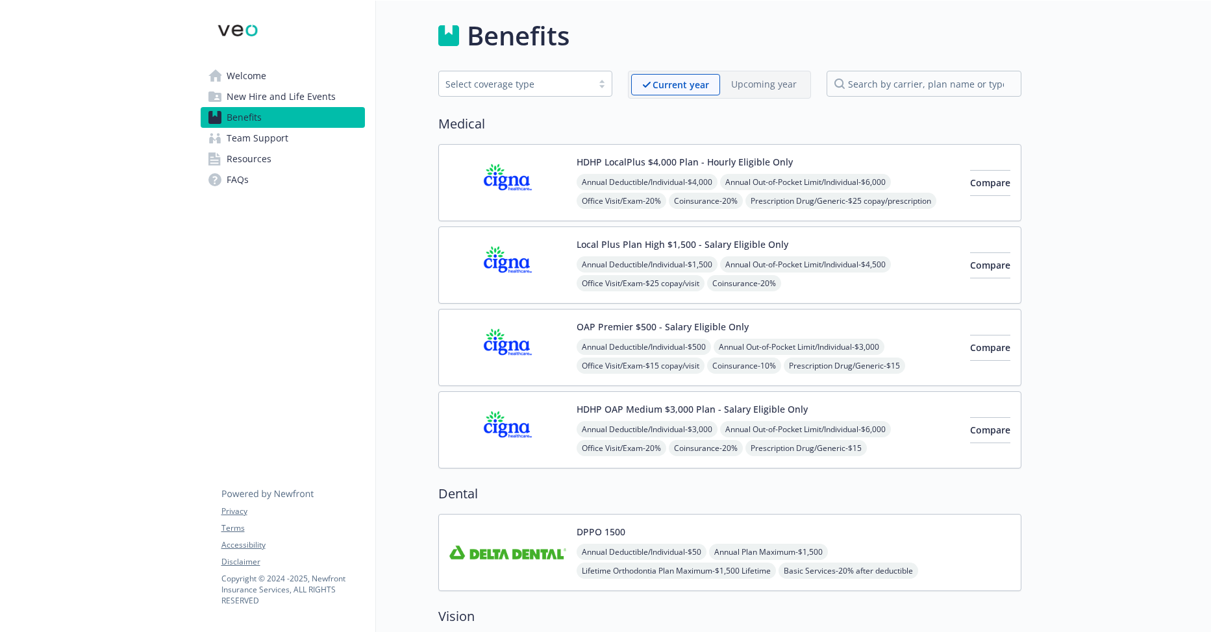
click at [856, 182] on span "Annual Out-of-Pocket Limit/Individual - $6,000" at bounding box center [805, 182] width 171 height 16
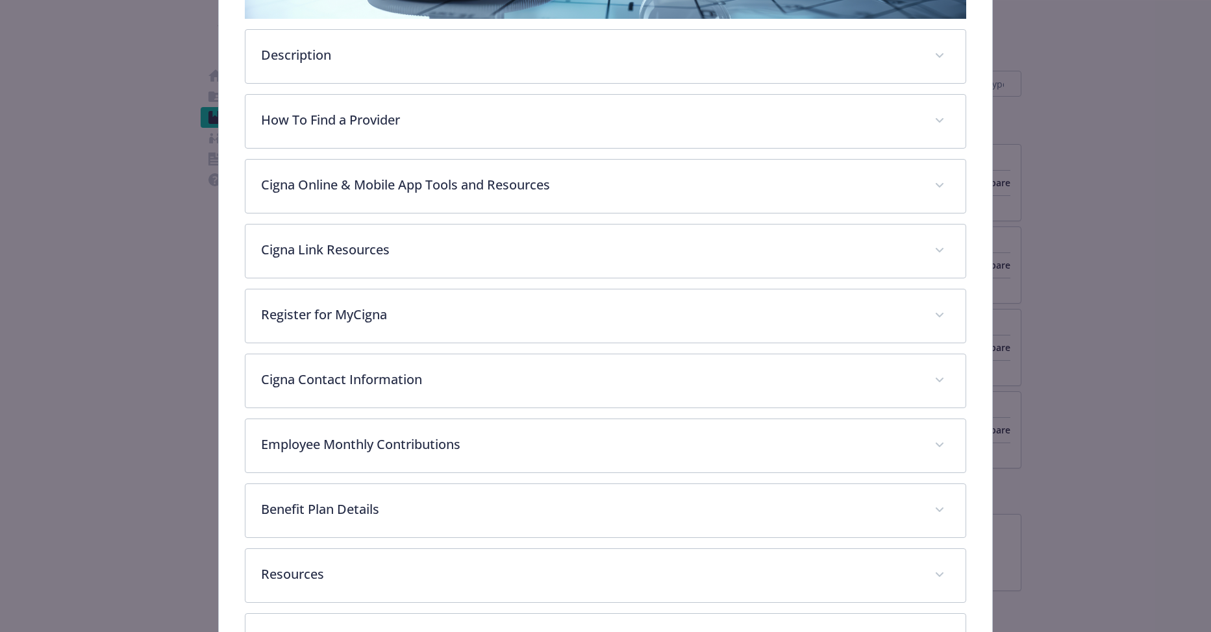
scroll to position [264, 0]
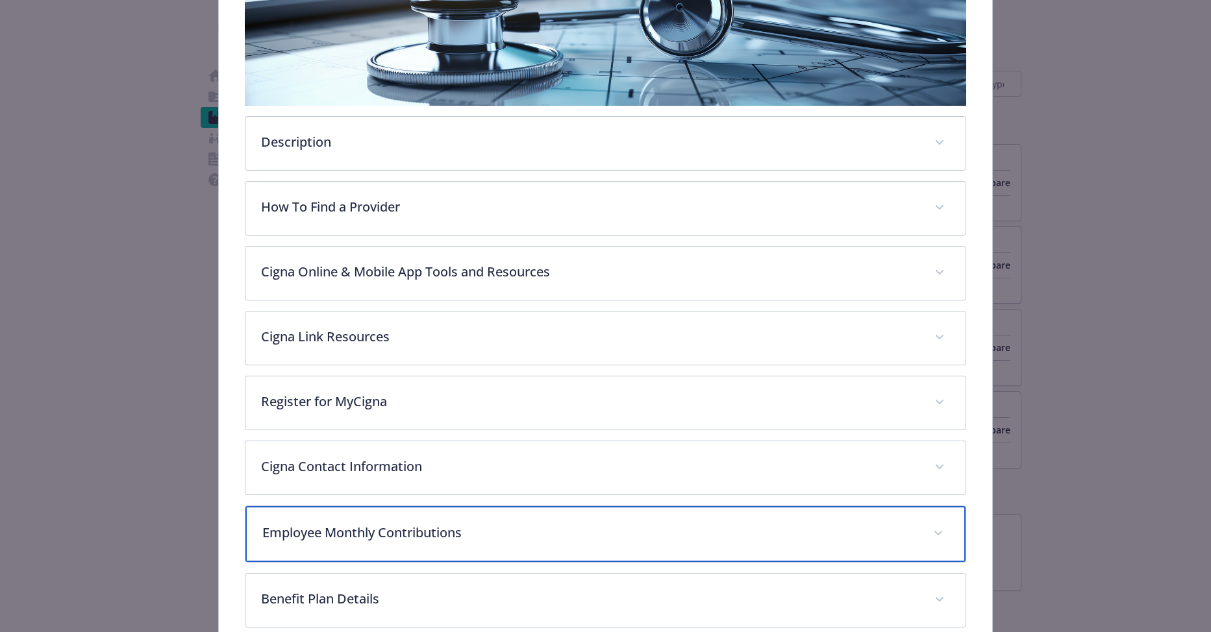
click at [417, 542] on div "Employee Monthly Contributions" at bounding box center [605, 534] width 721 height 56
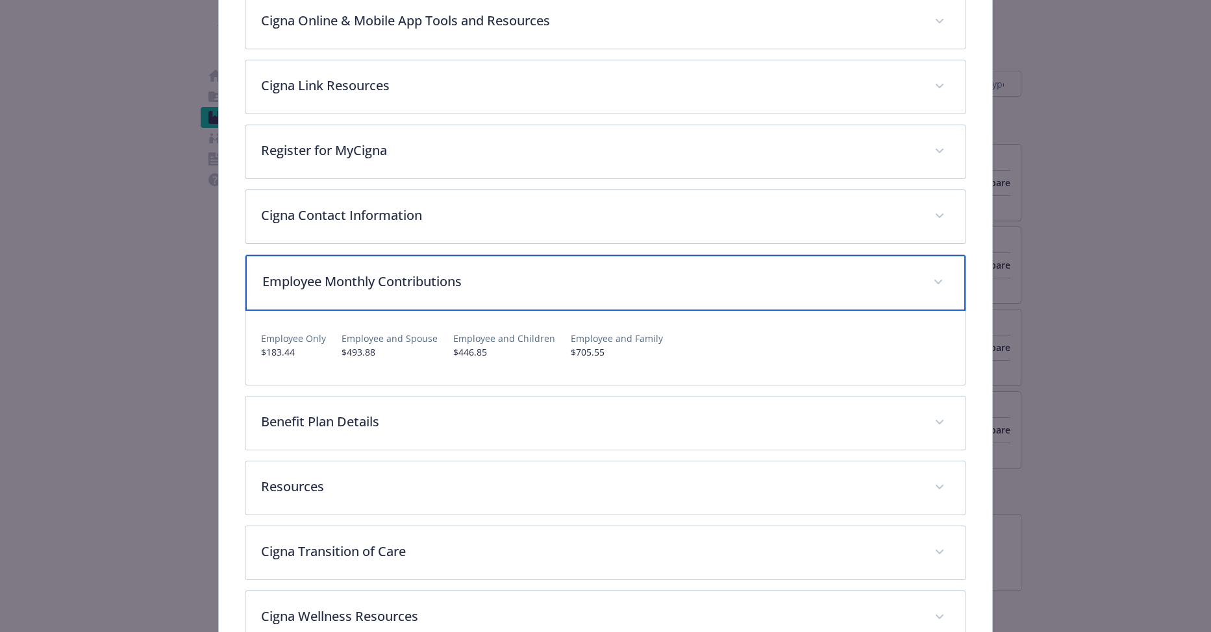
scroll to position [523, 0]
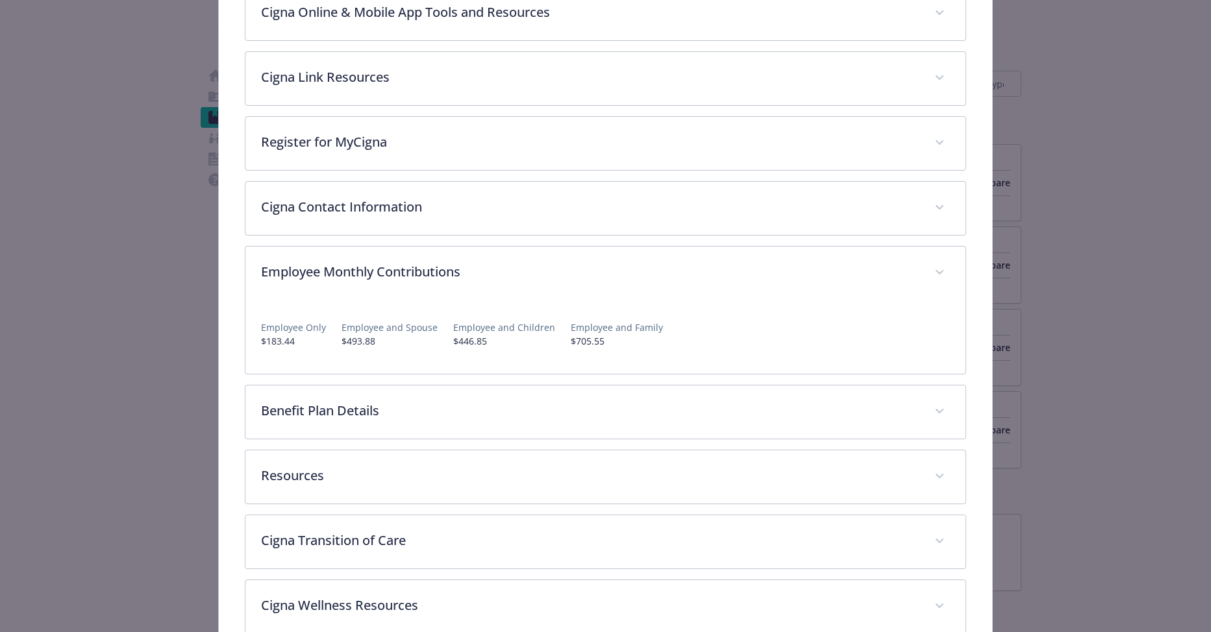
click at [619, 347] on div "Employee Only $183.44 Employee and Spouse $493.88 Employee and Children $446.85…" at bounding box center [605, 329] width 689 height 58
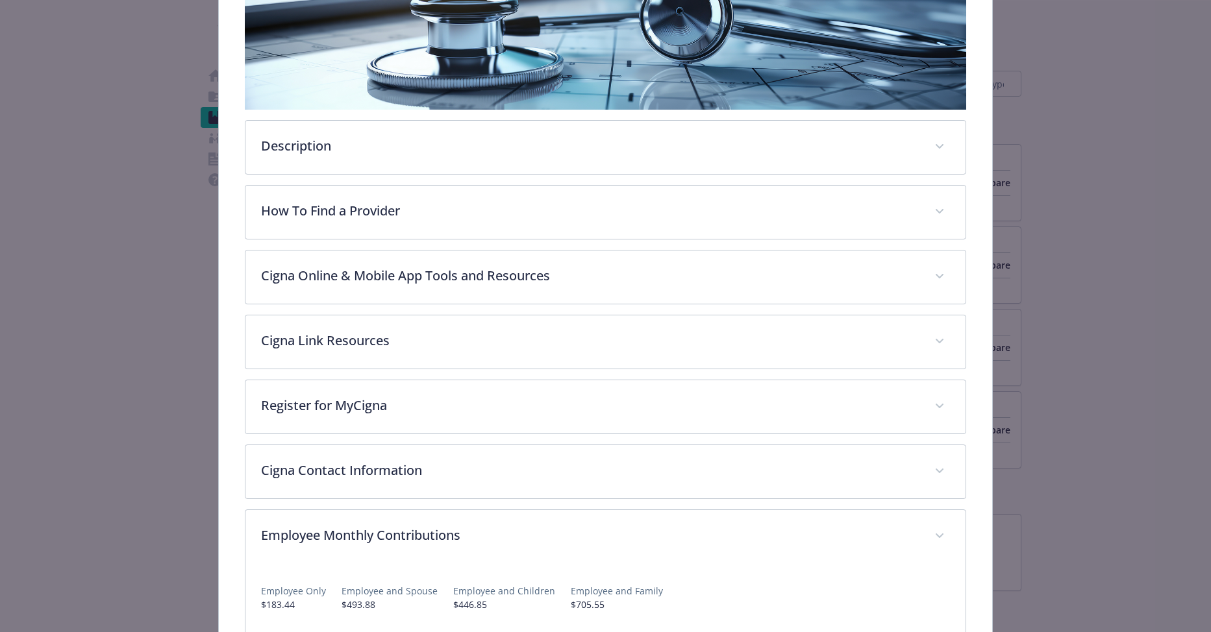
scroll to position [519, 0]
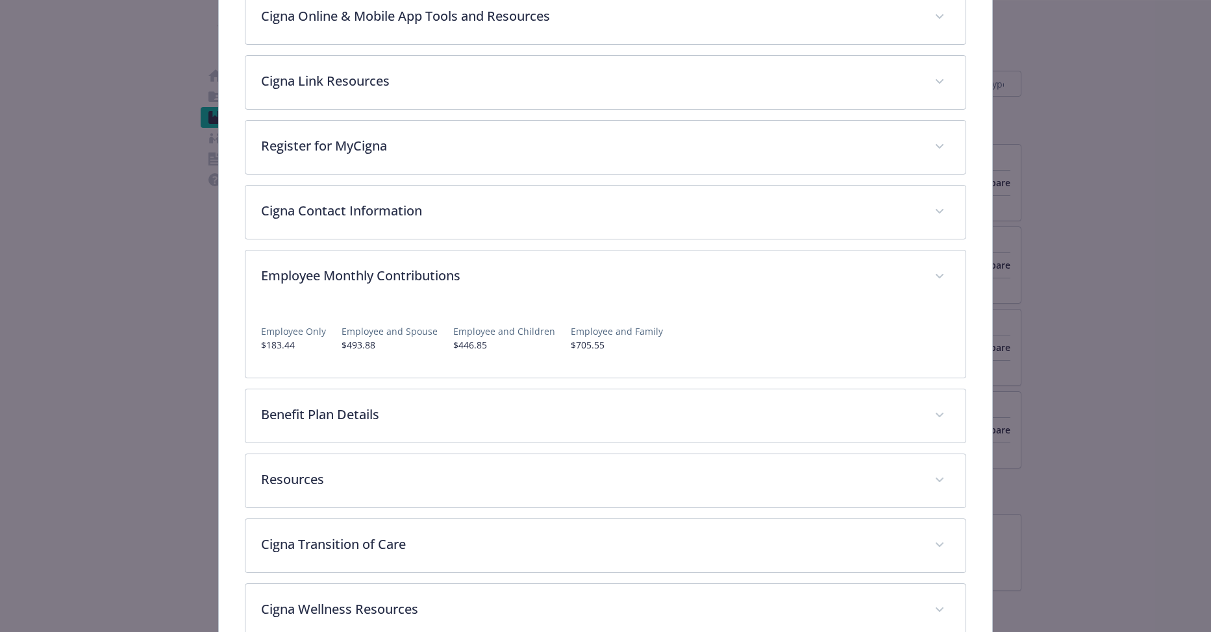
click at [1063, 173] on div "Medical - HDHP LocalPlus $4,000 Plan - Hourly Eligible Only - Medical PPO HDHP …" at bounding box center [605, 128] width 969 height 1213
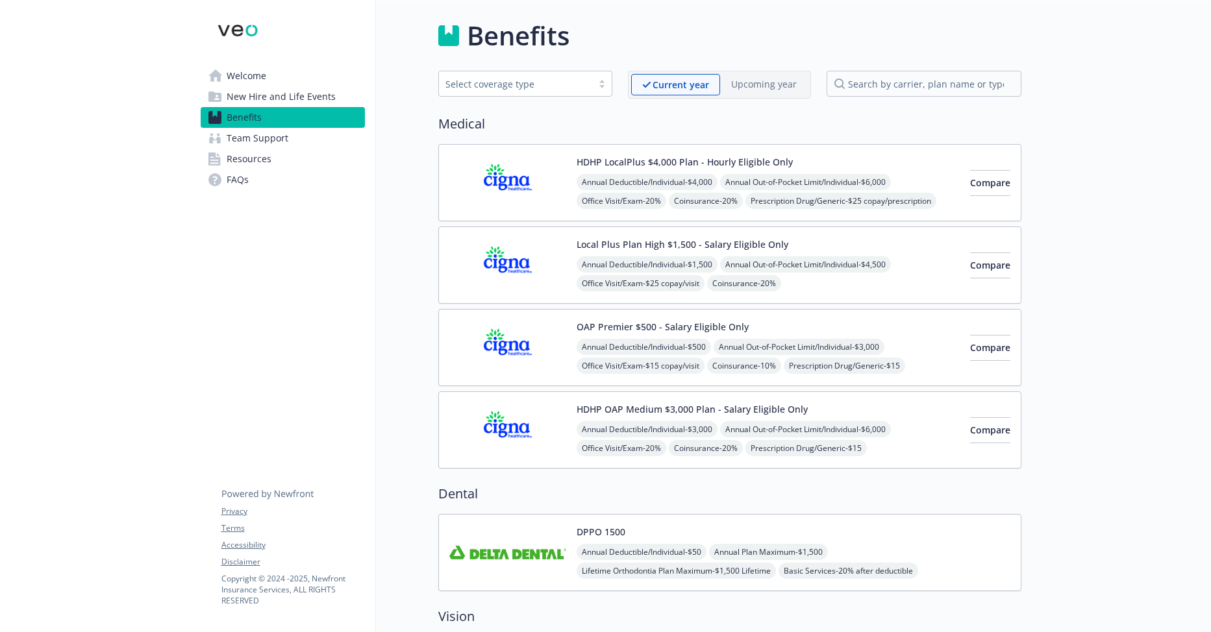
click at [865, 284] on div "Annual Deductible/Individual - $1,500 Annual Out-of-Pocket Limit/Individual - $…" at bounding box center [767, 311] width 383 height 111
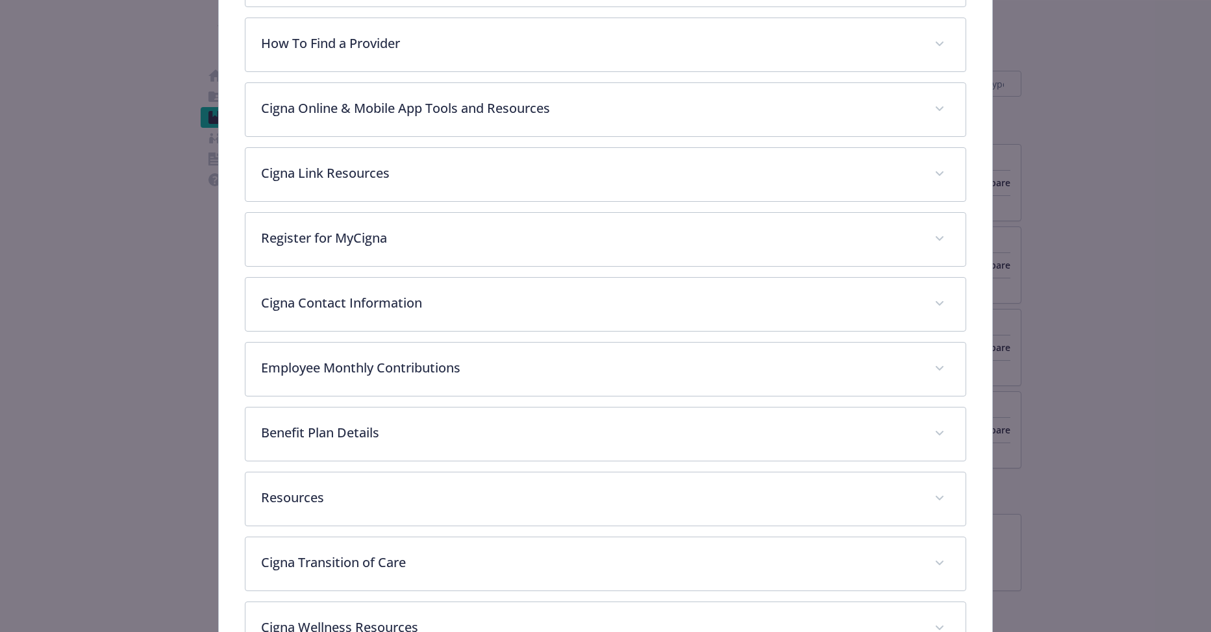
scroll to position [428, 0]
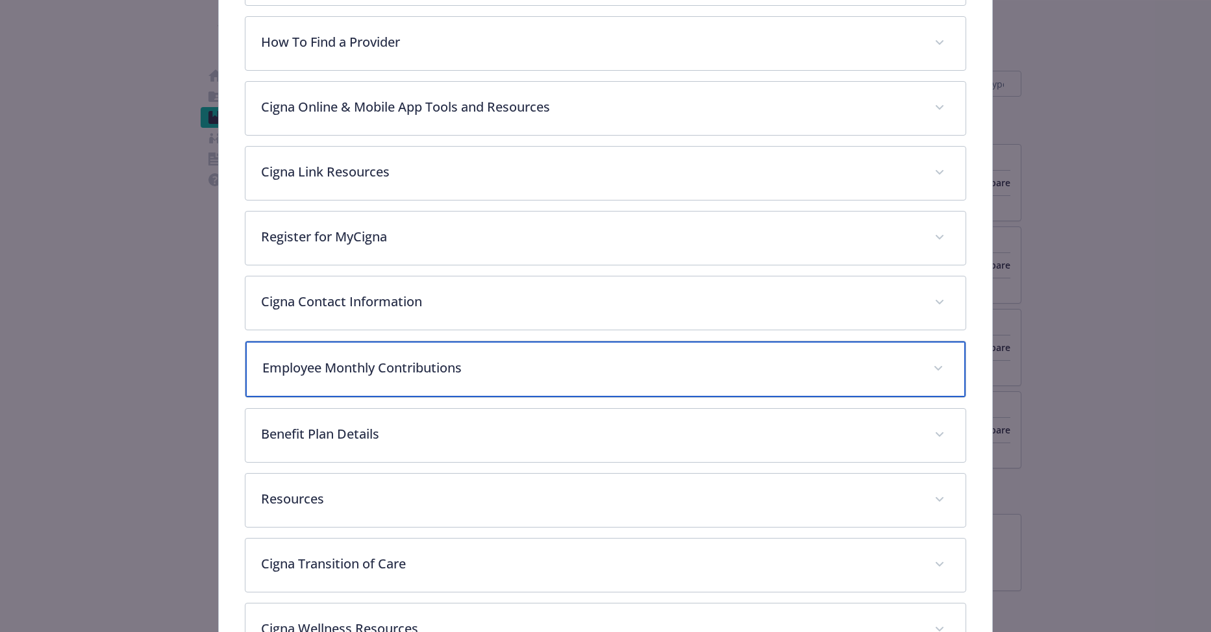
click at [500, 377] on div "Employee Monthly Contributions" at bounding box center [605, 369] width 721 height 56
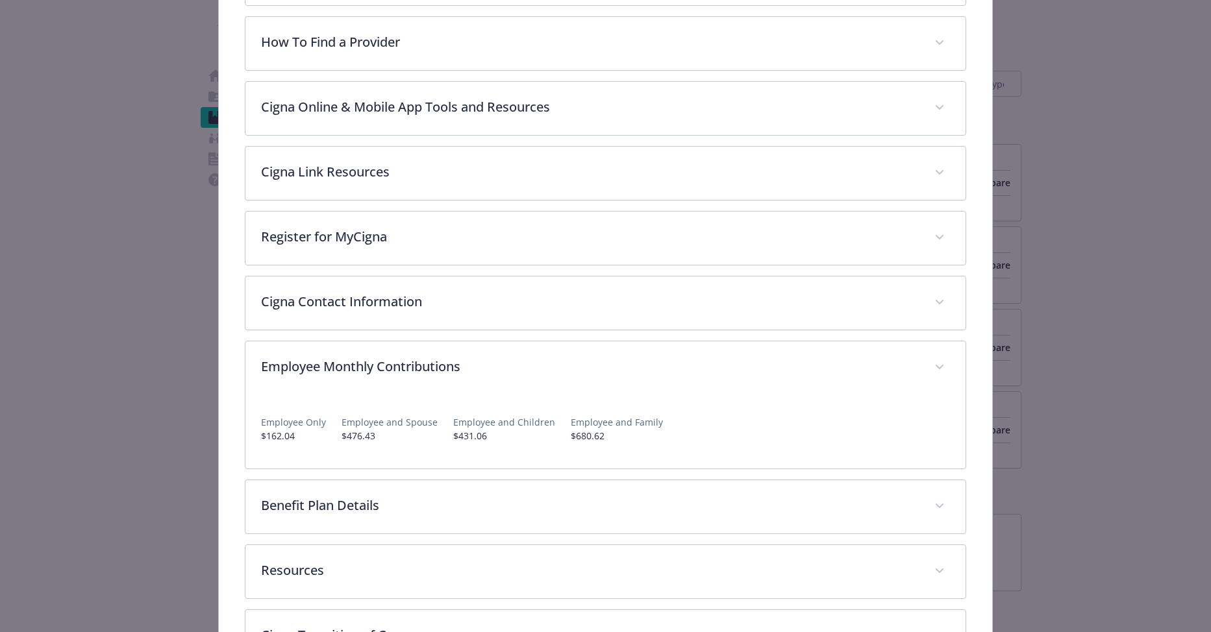
click at [1023, 421] on div "Medical - Local Plus Plan High $1,500 - Salary Eligible Only - Medical PPO Loca…" at bounding box center [605, 219] width 969 height 1213
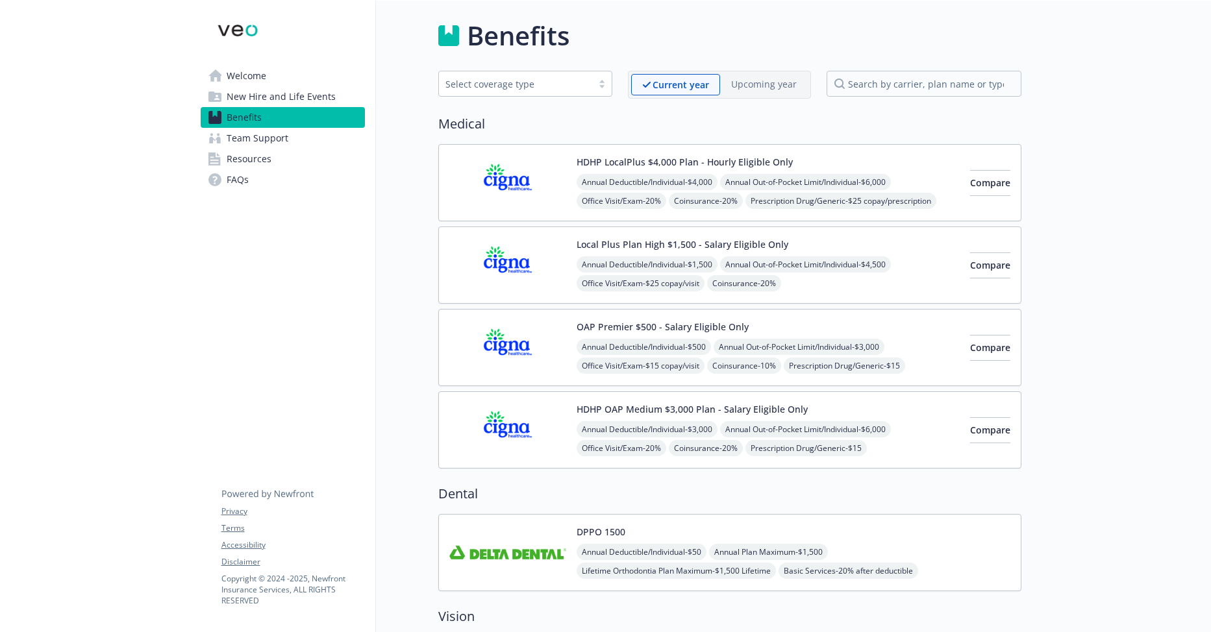
click at [822, 340] on span "Annual Out-of-Pocket Limit/Individual - $3,000" at bounding box center [798, 347] width 171 height 16
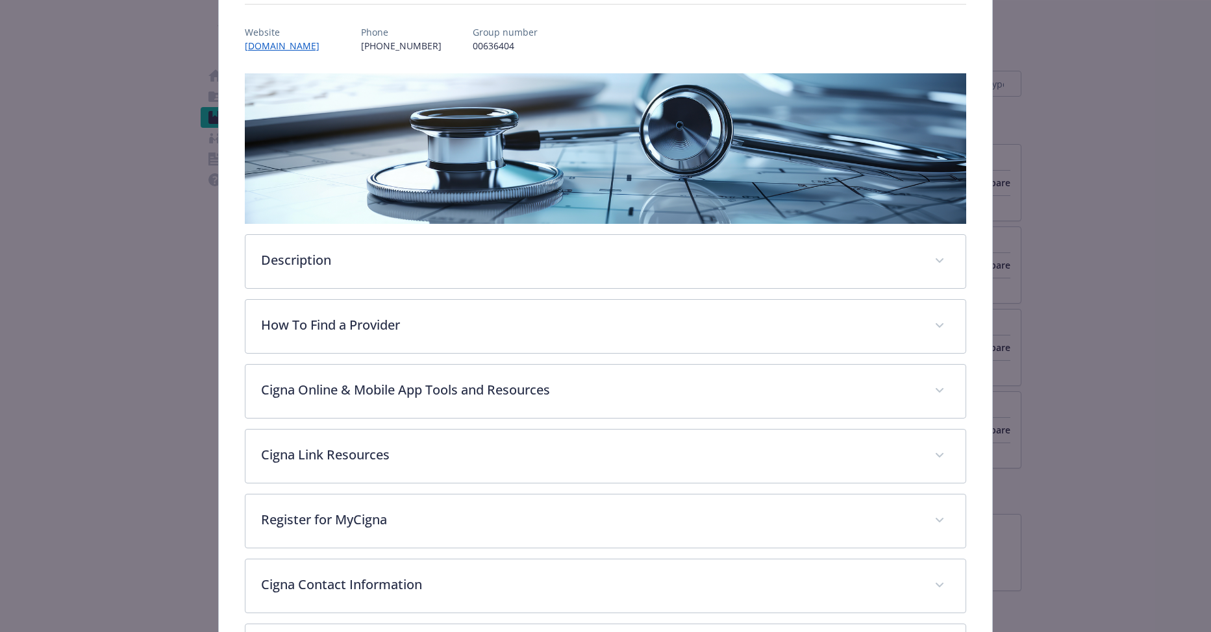
scroll to position [234, 0]
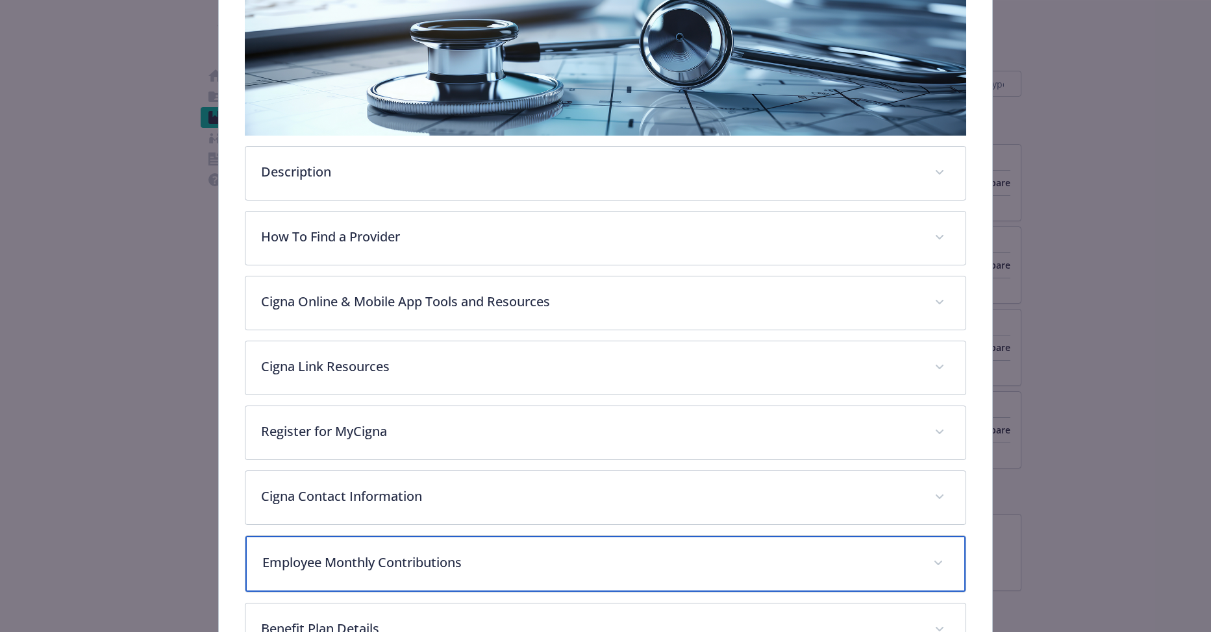
click at [426, 546] on div "Employee Monthly Contributions" at bounding box center [605, 564] width 721 height 56
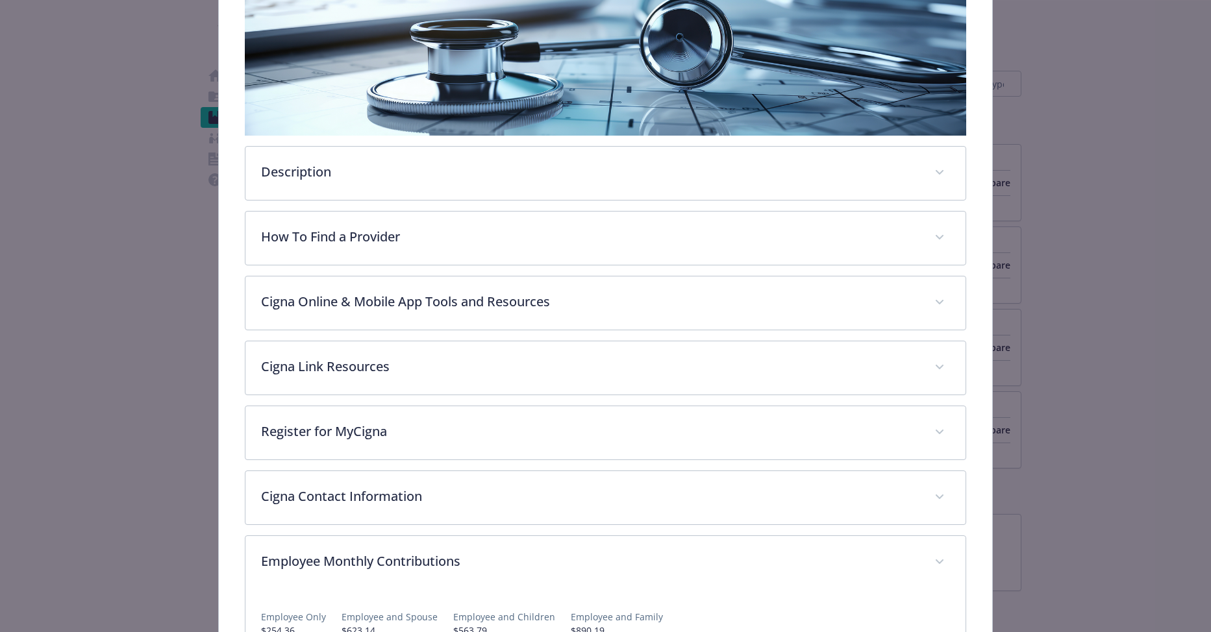
scroll to position [299, 0]
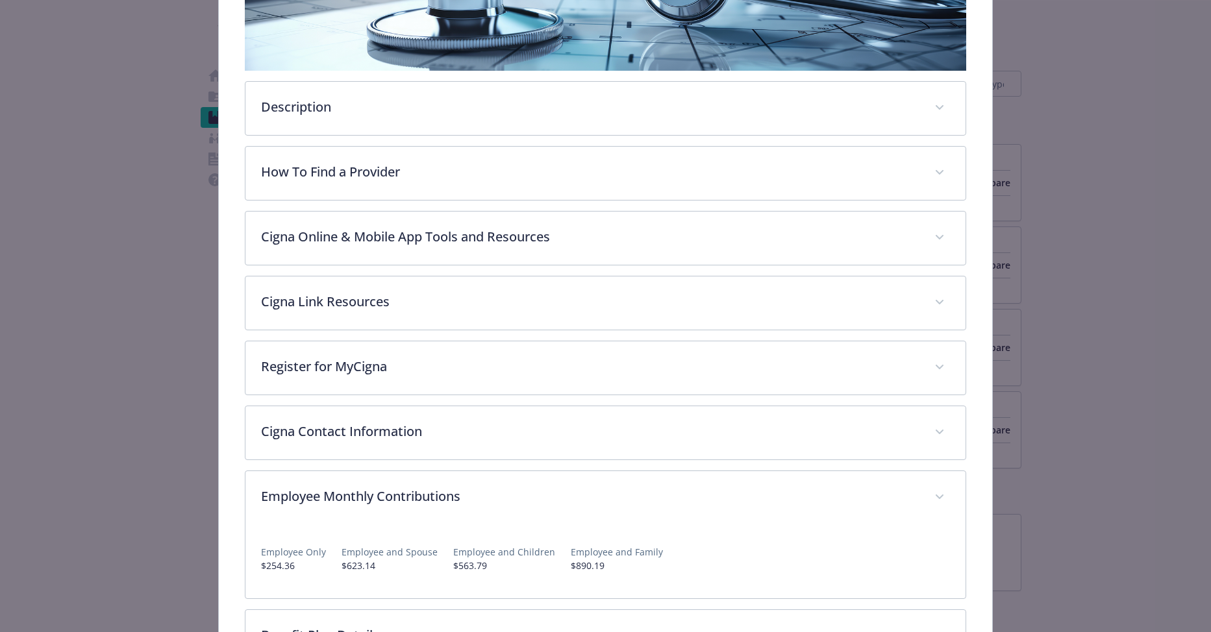
click at [1039, 370] on div "Medical - OAP Premier $500 - Salary Eligible Only - Medical PPO OAP Premier $50…" at bounding box center [605, 349] width 969 height 1213
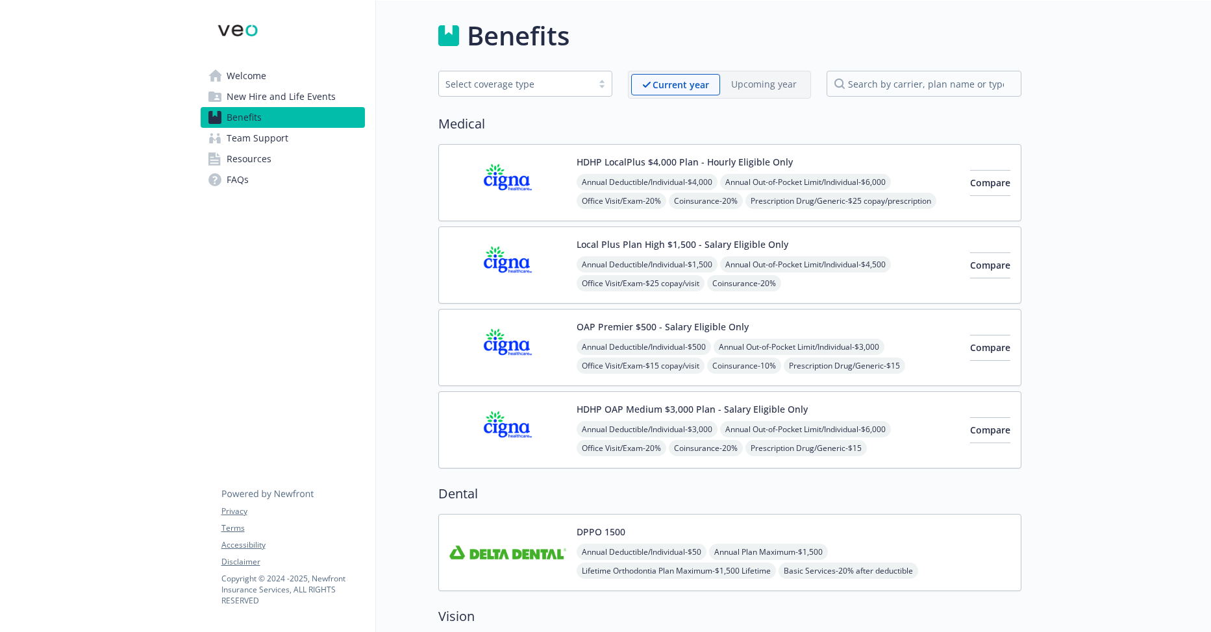
click at [739, 412] on button "HDHP OAP Medium $3,000 Plan - Salary Eligible Only" at bounding box center [691, 409] width 231 height 14
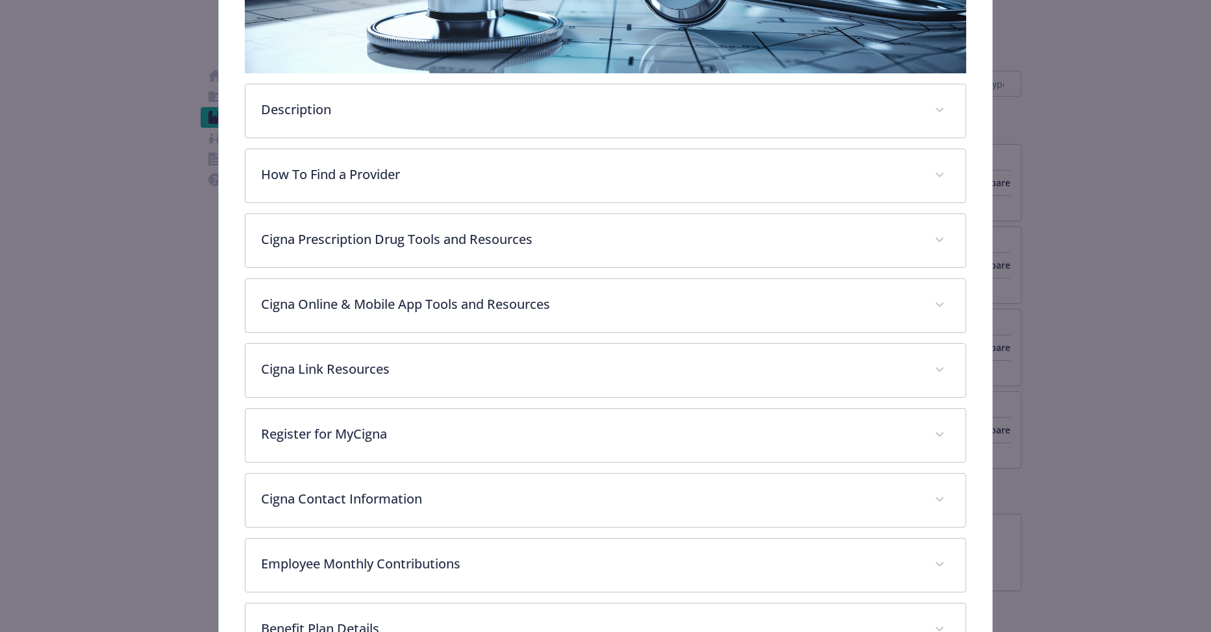
scroll to position [428, 0]
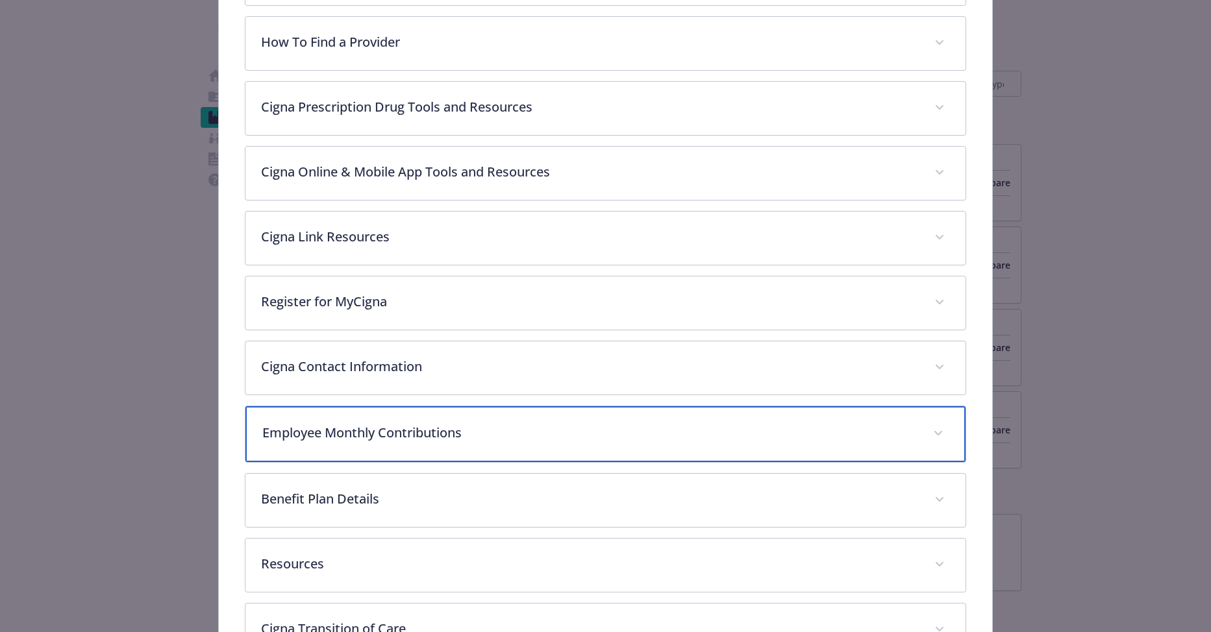
click at [473, 439] on p "Employee Monthly Contributions" at bounding box center [590, 432] width 656 height 19
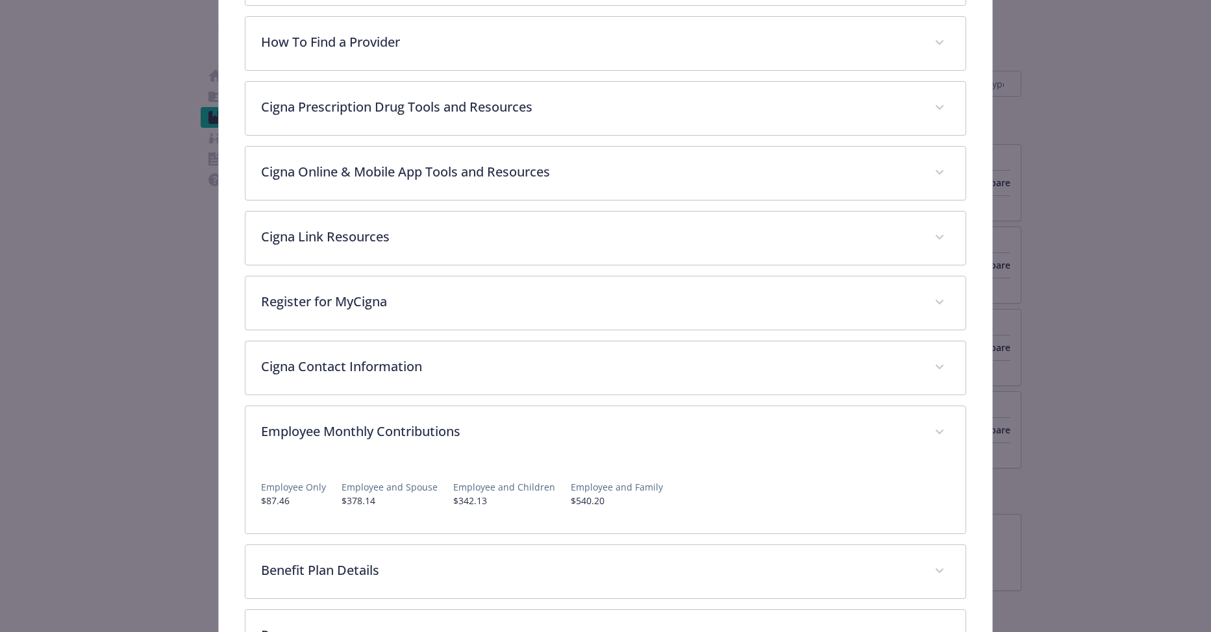
scroll to position [364, 0]
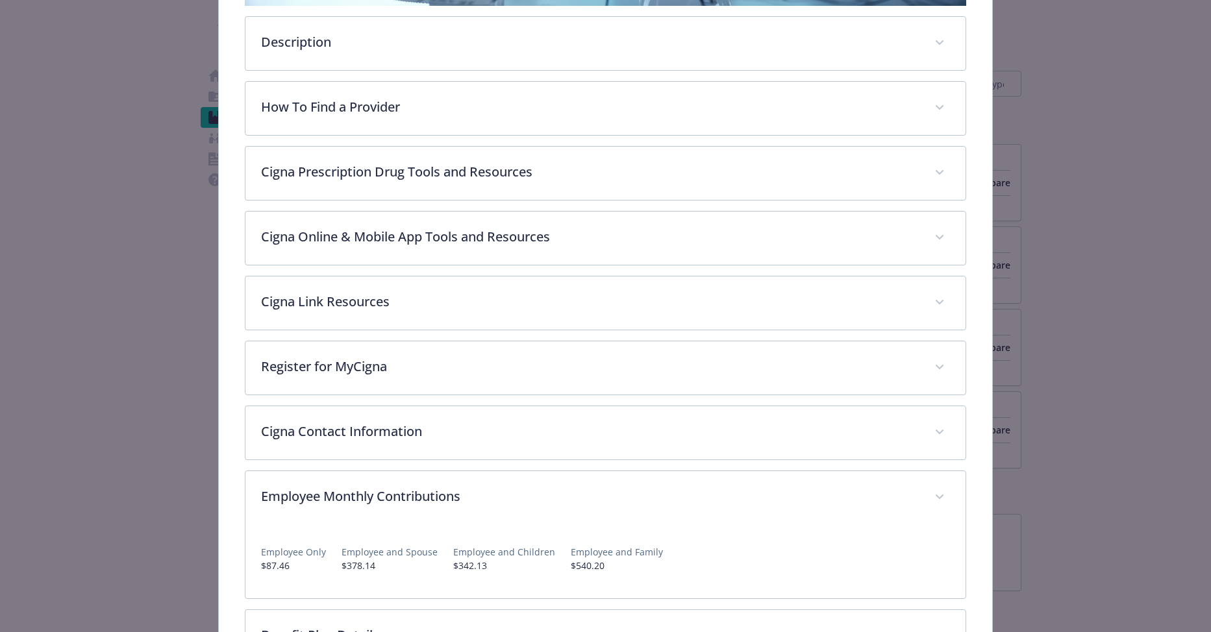
click at [1058, 266] on div "Medical - HDHP OAP Medium $3,000 Plan - Salary Eligible Only - HDHP PPO HDHP OA…" at bounding box center [605, 317] width 969 height 1278
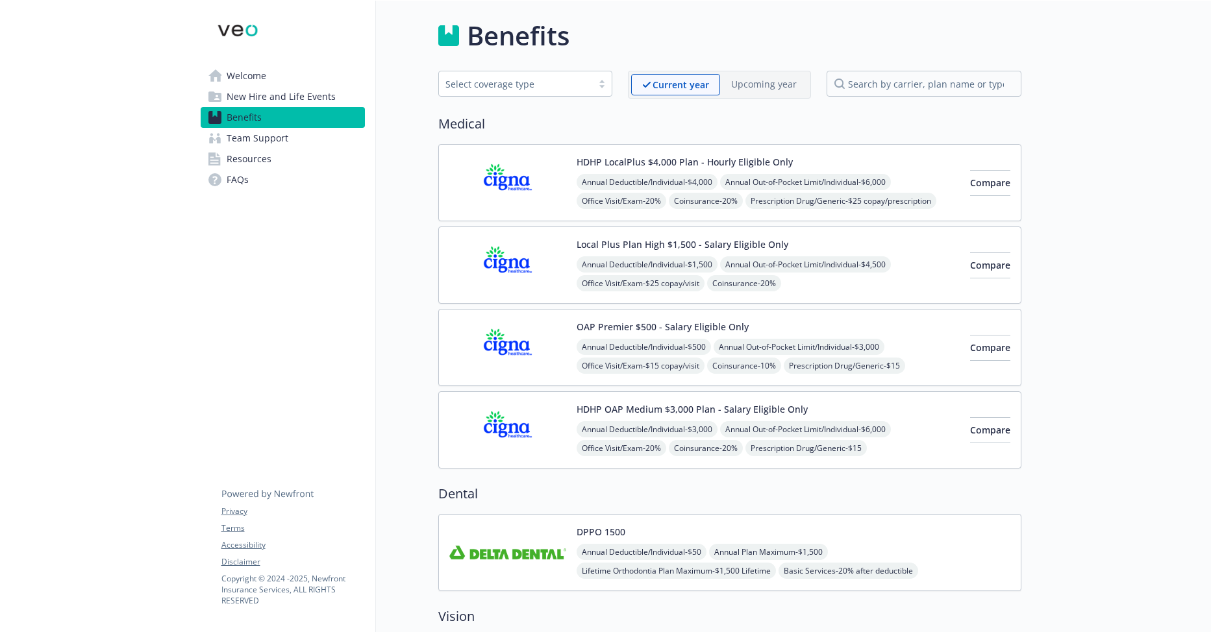
click at [817, 201] on div "Annual Deductible/Individual - $4,000 Annual Out-of-Pocket Limit/Individual - $…" at bounding box center [767, 220] width 383 height 92
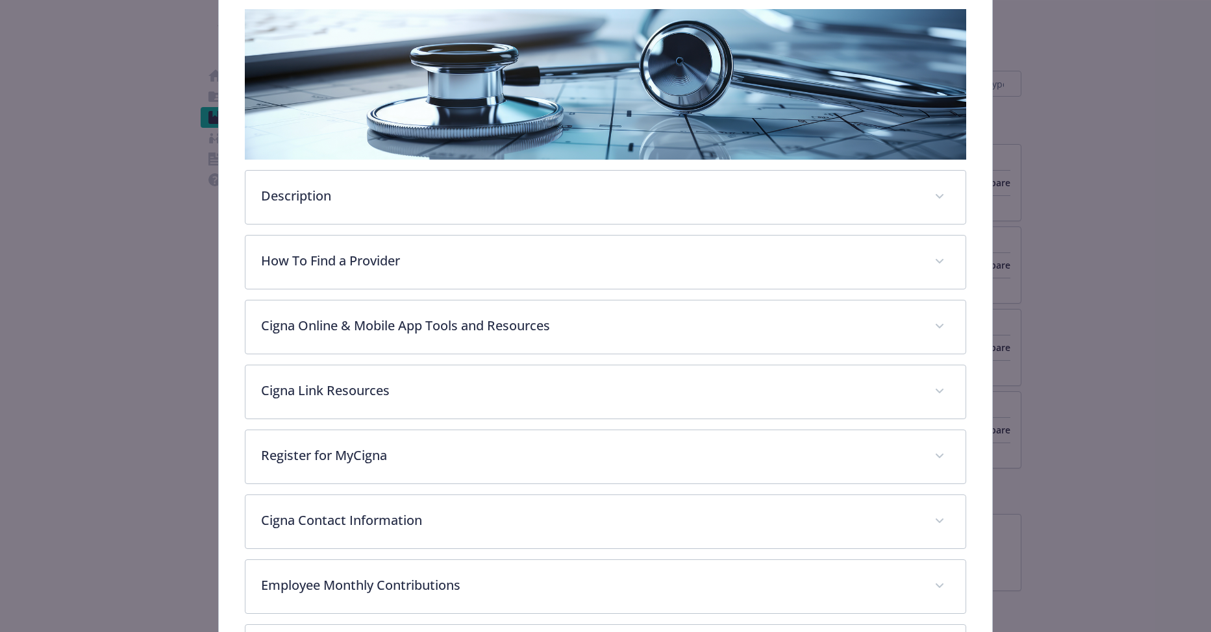
scroll to position [364, 0]
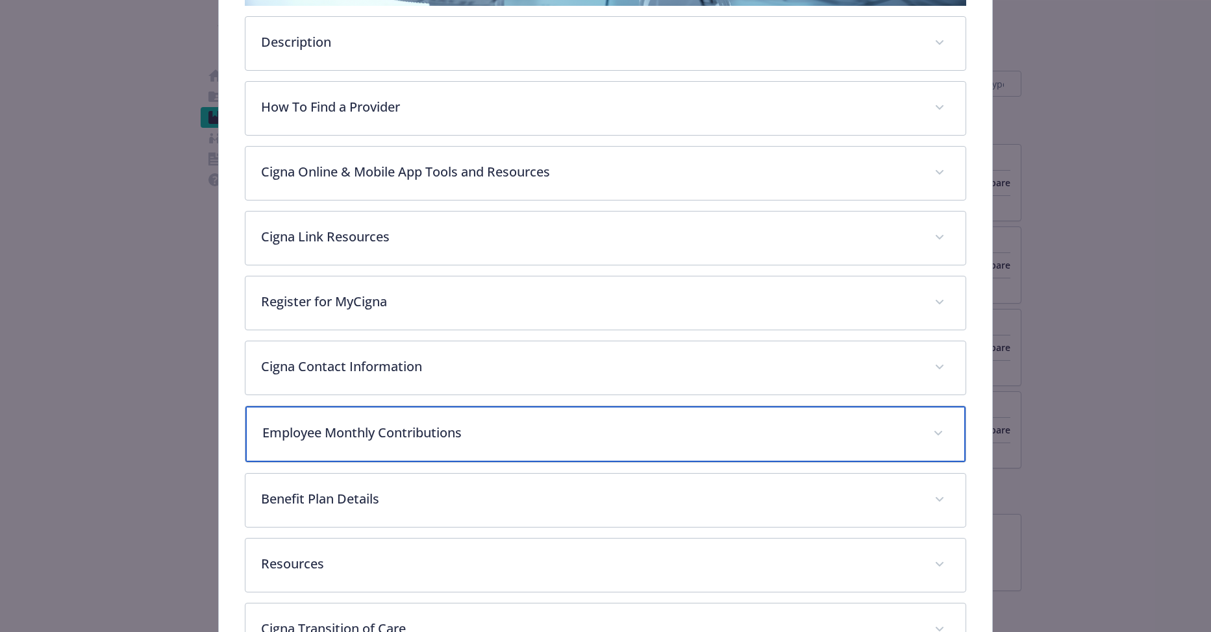
click at [439, 421] on div "Employee Monthly Contributions" at bounding box center [605, 434] width 721 height 56
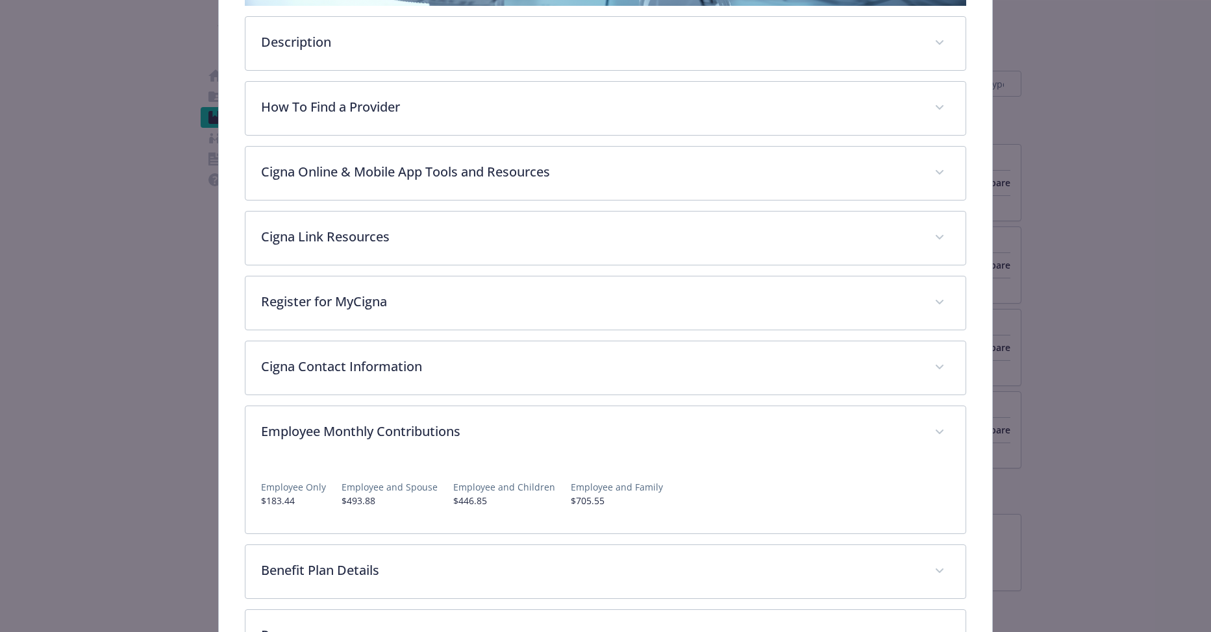
click at [1121, 338] on div "Medical - HDHP LocalPlus $4,000 Plan - Hourly Eligible Only - Medical PPO HDHP …" at bounding box center [605, 316] width 1211 height 632
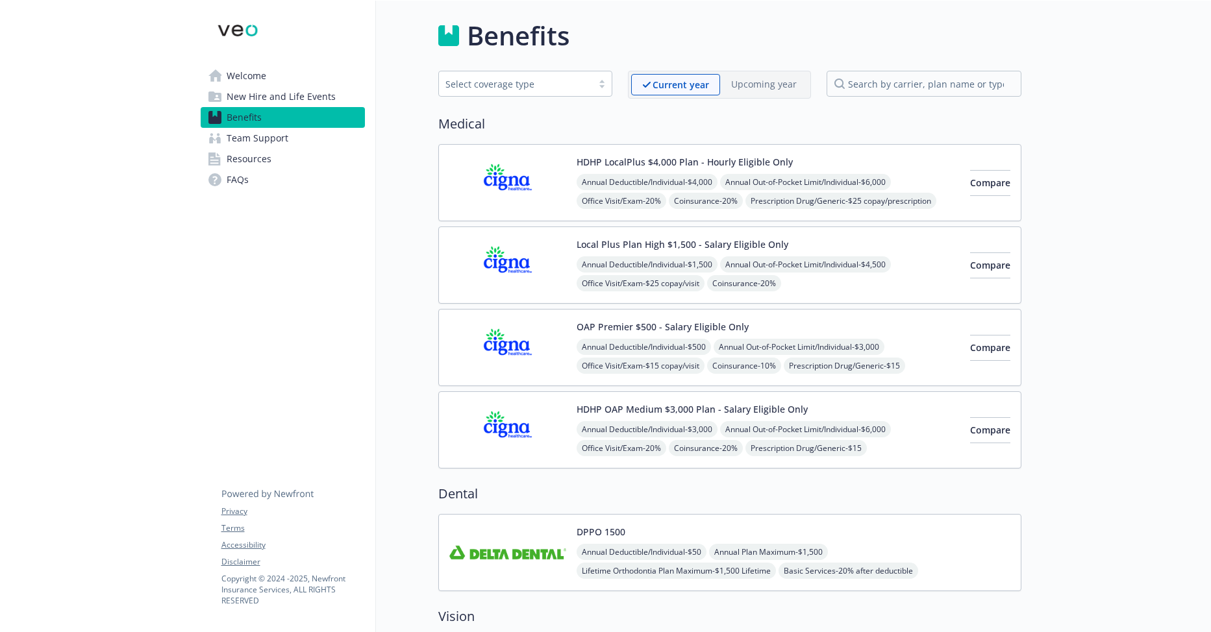
click at [784, 414] on button "HDHP OAP Medium $3,000 Plan - Salary Eligible Only" at bounding box center [691, 409] width 231 height 14
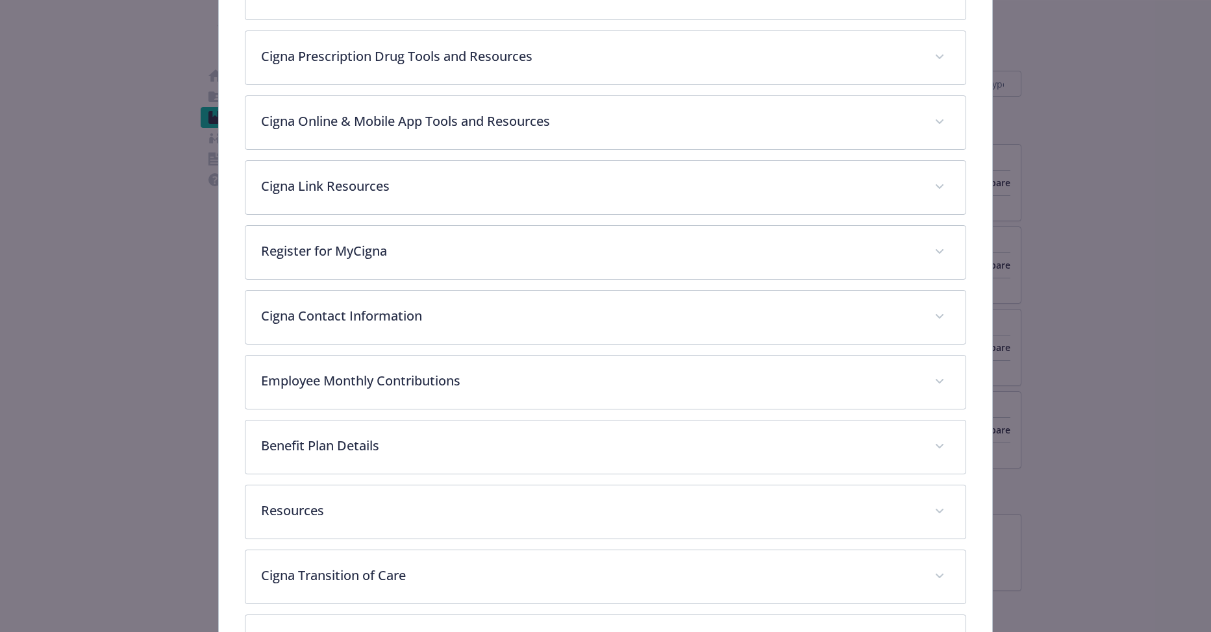
scroll to position [493, 0]
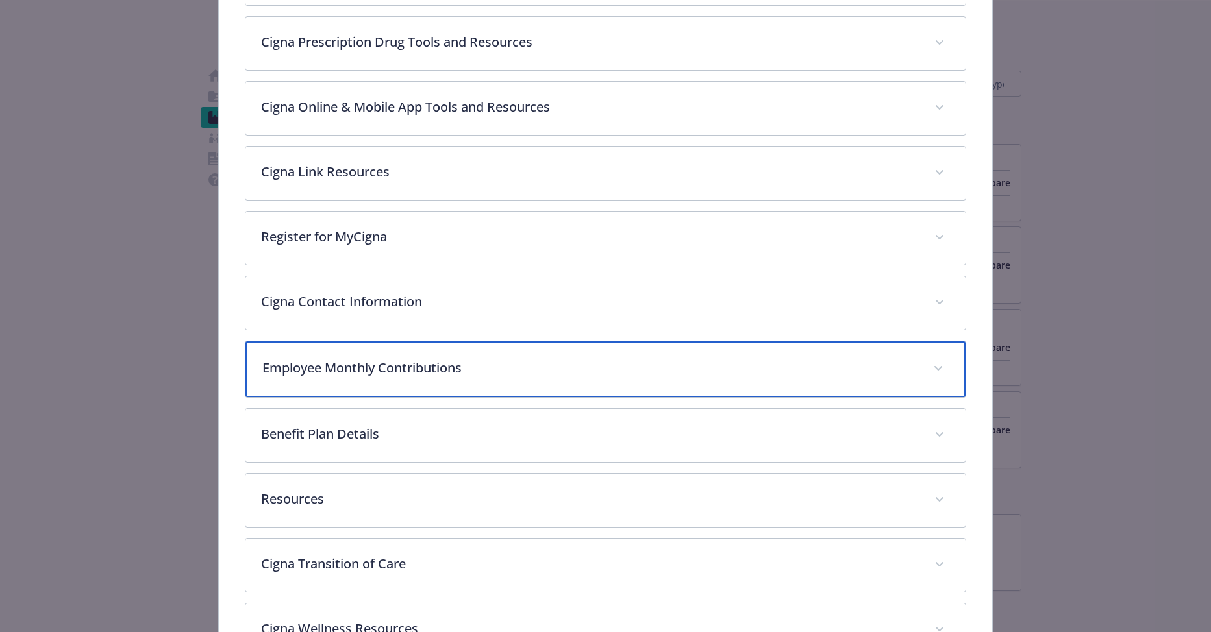
click at [490, 376] on div "Employee Monthly Contributions" at bounding box center [605, 369] width 721 height 56
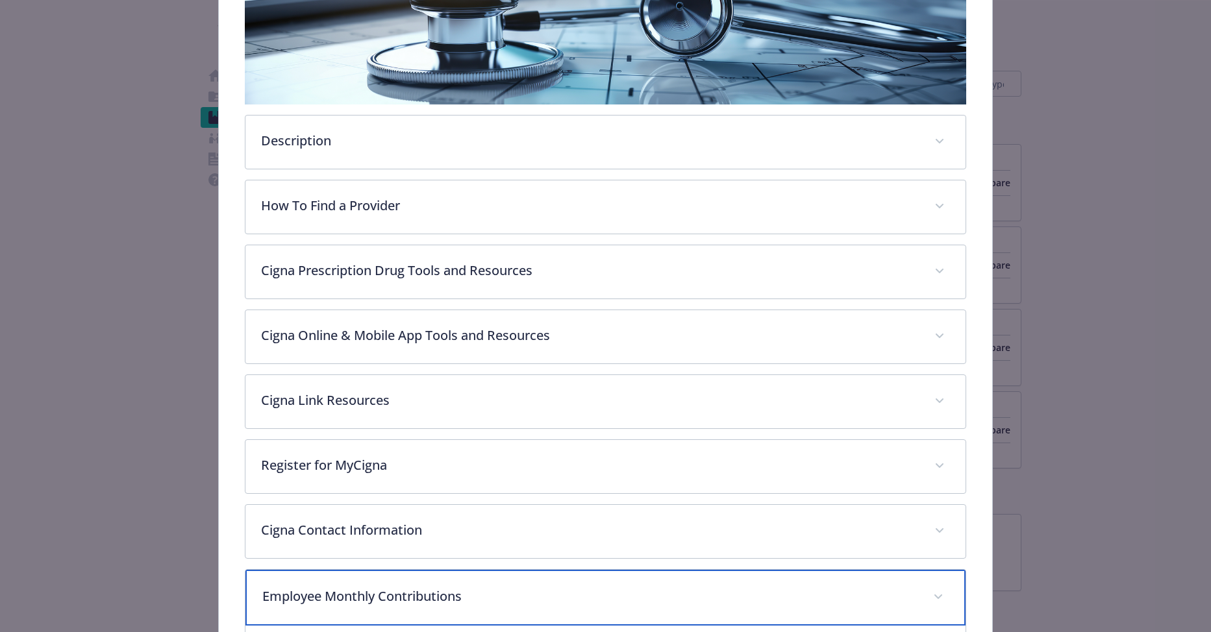
scroll to position [454, 0]
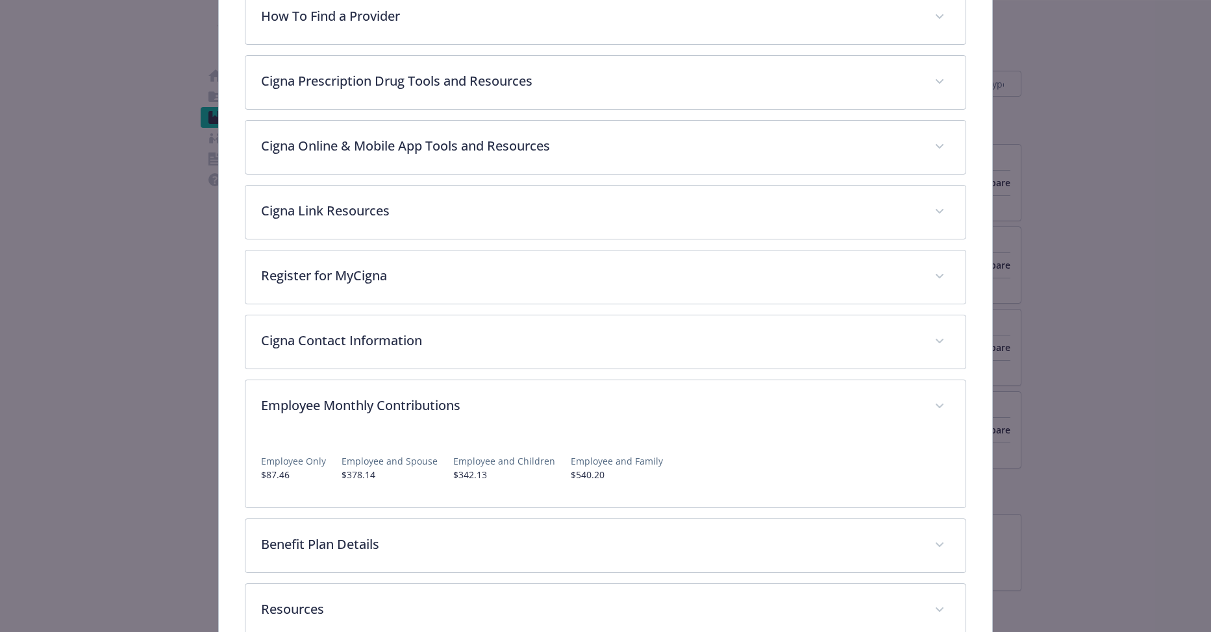
click at [1039, 272] on div "Medical - HDHP OAP Medium $3,000 Plan - Salary Eligible Only - HDHP PPO HDHP OA…" at bounding box center [605, 226] width 969 height 1278
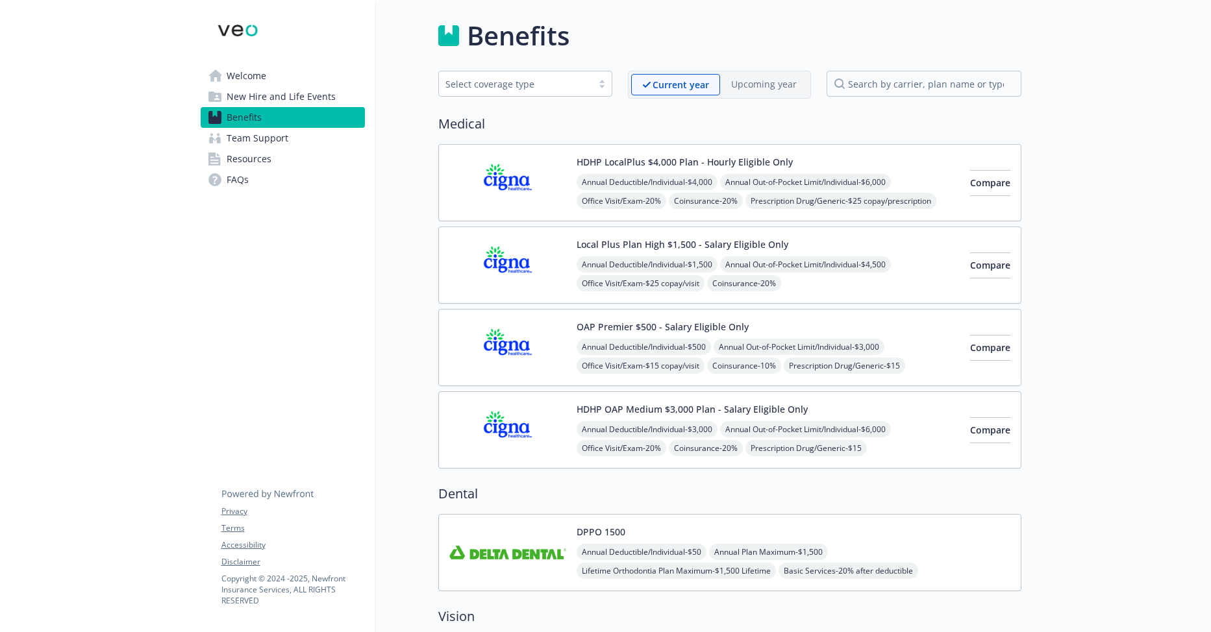
click at [802, 191] on div "Annual Deductible/Individual - $4,000 Annual Out-of-Pocket Limit/Individual - $…" at bounding box center [767, 220] width 383 height 92
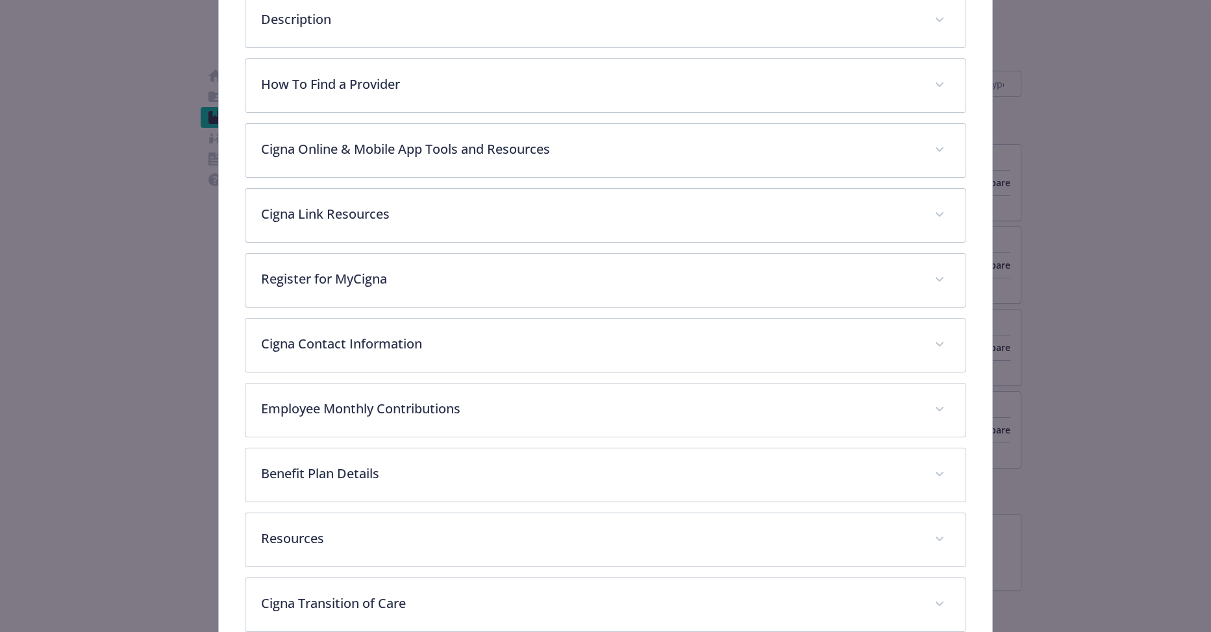
scroll to position [493, 0]
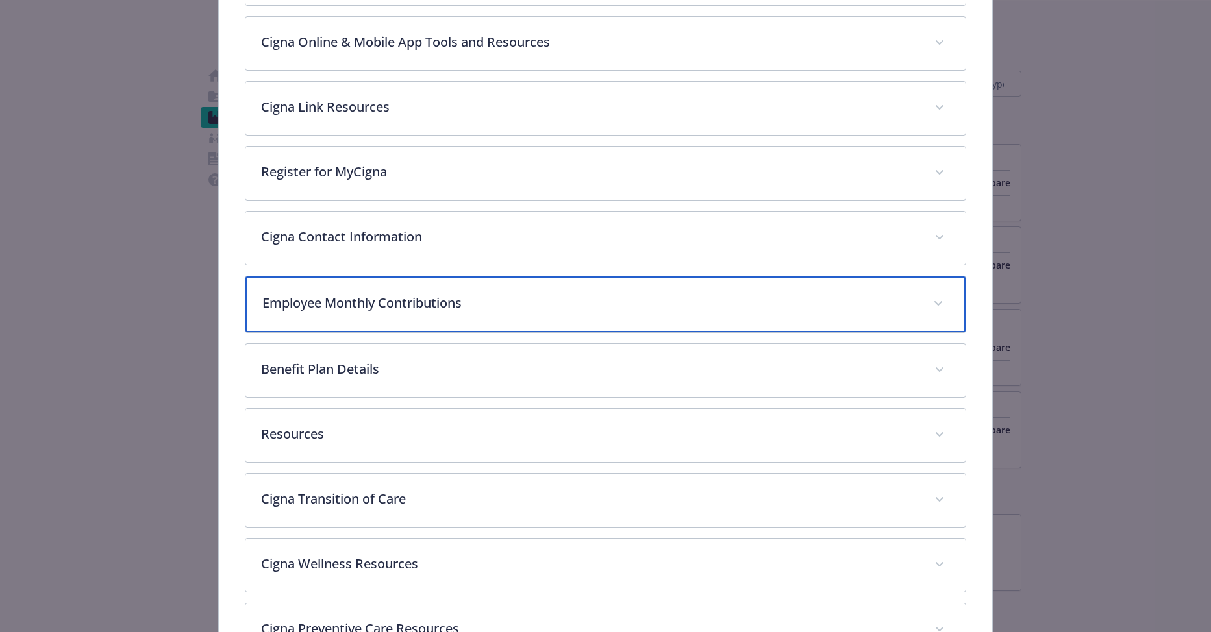
click at [488, 317] on div "Employee Monthly Contributions" at bounding box center [605, 305] width 721 height 56
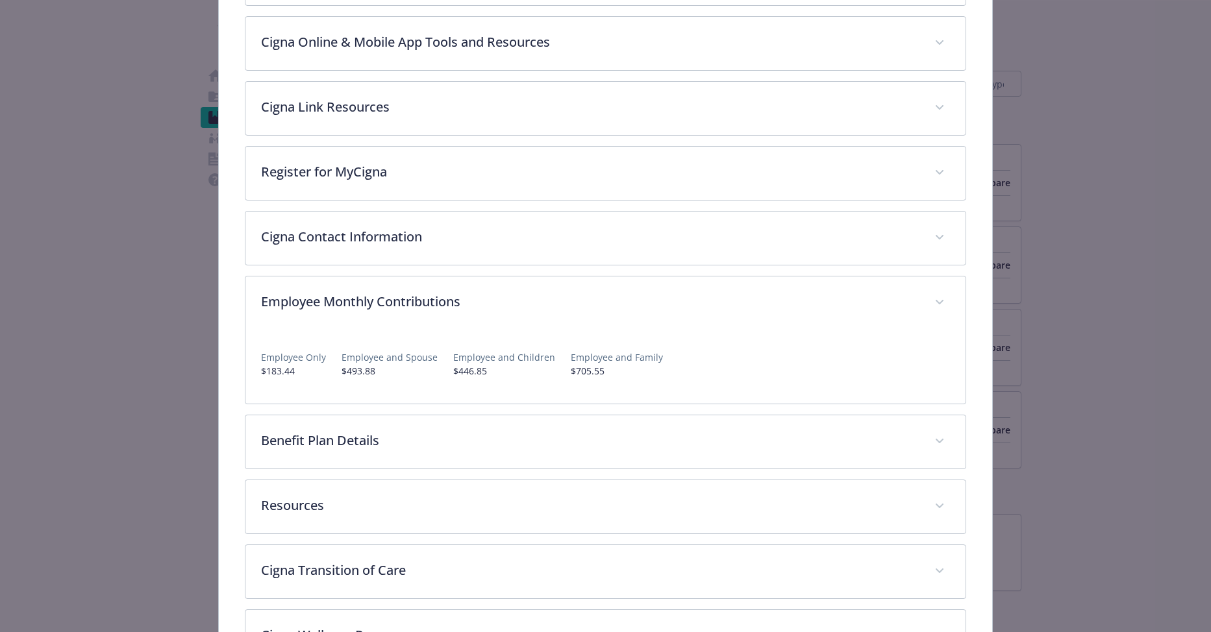
click at [1091, 322] on div "Medical - HDHP LocalPlus $4,000 Plan - Hourly Eligible Only - Medical PPO HDHP …" at bounding box center [605, 316] width 1211 height 632
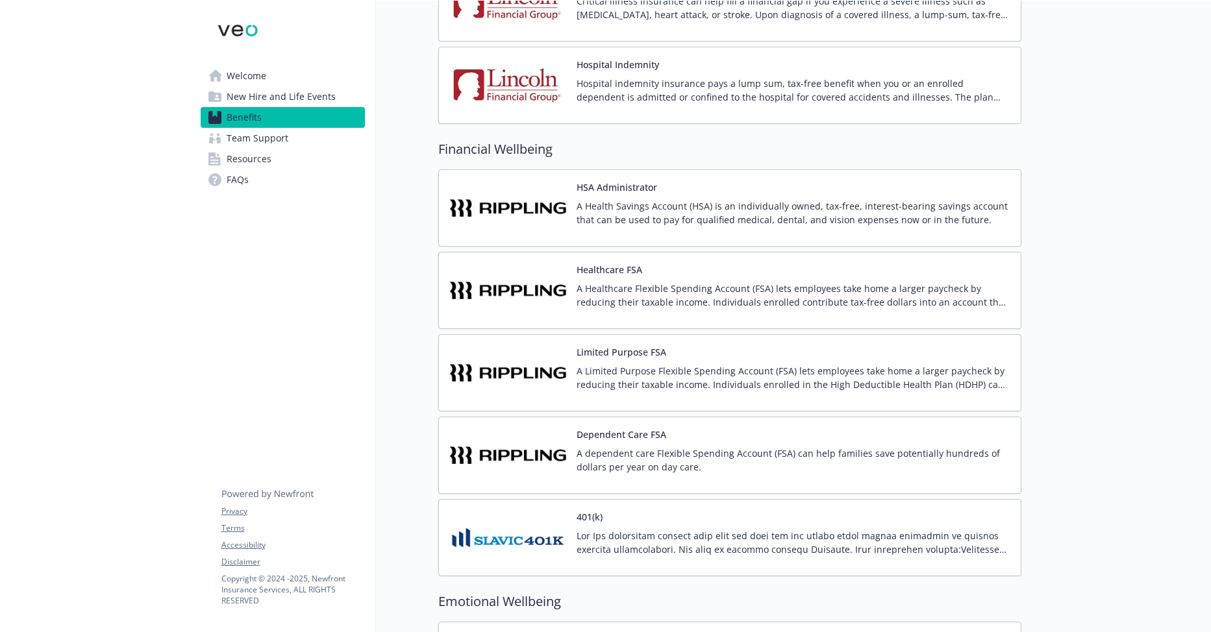
scroll to position [1663, 0]
